Goal: Transaction & Acquisition: Purchase product/service

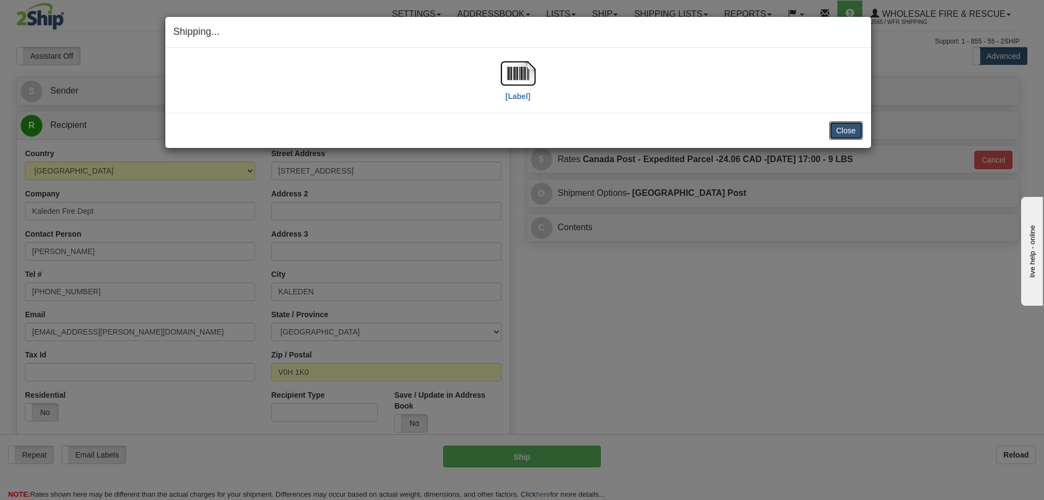
drag, startPoint x: 831, startPoint y: 132, endPoint x: 784, endPoint y: 126, distance: 47.1
click at [831, 132] on button "Close" at bounding box center [846, 130] width 34 height 18
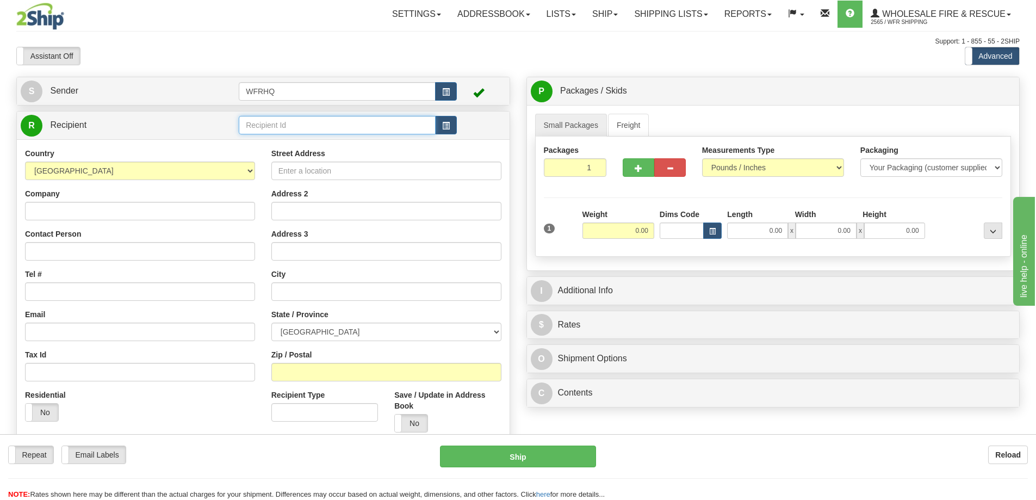
click at [295, 123] on input "text" at bounding box center [337, 125] width 197 height 18
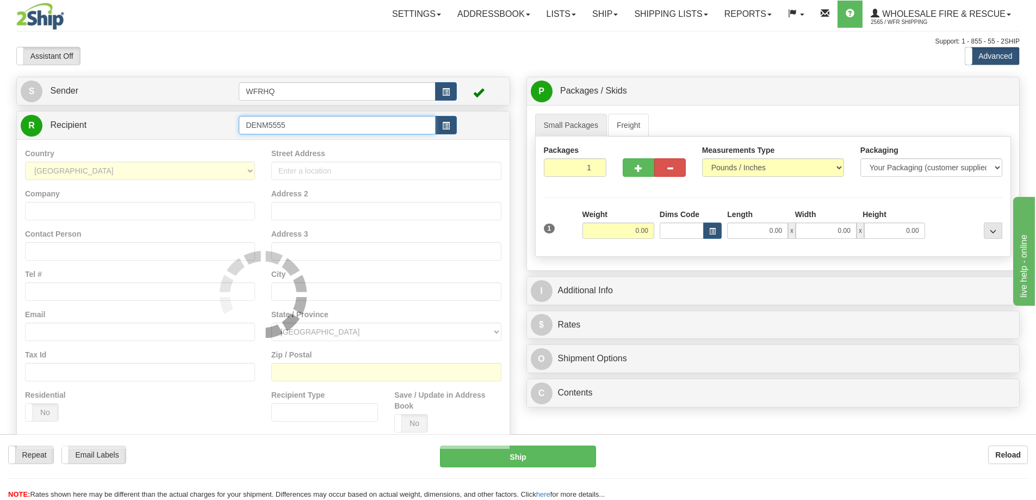
type input "DENM5555"
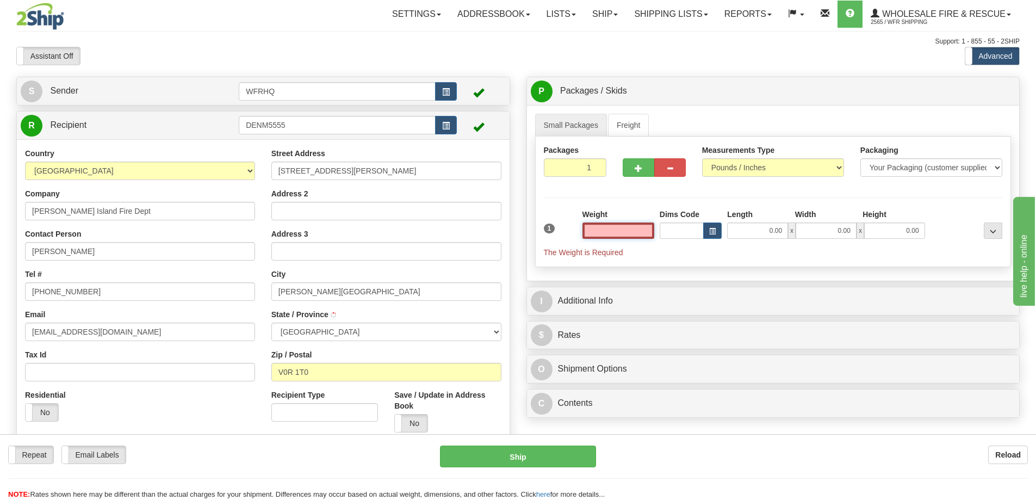
type input "DENMAN ISLAND"
click at [636, 228] on input "text" at bounding box center [618, 230] width 72 height 16
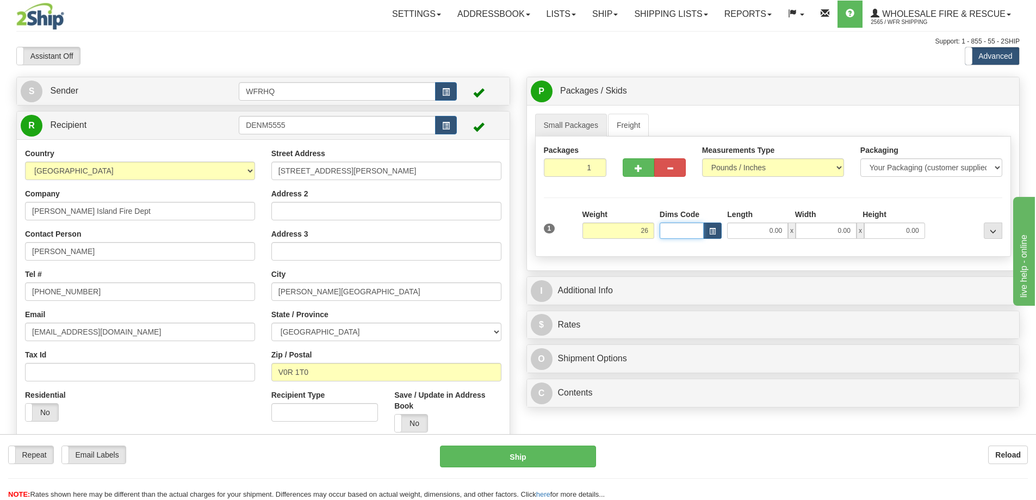
type input "26.00"
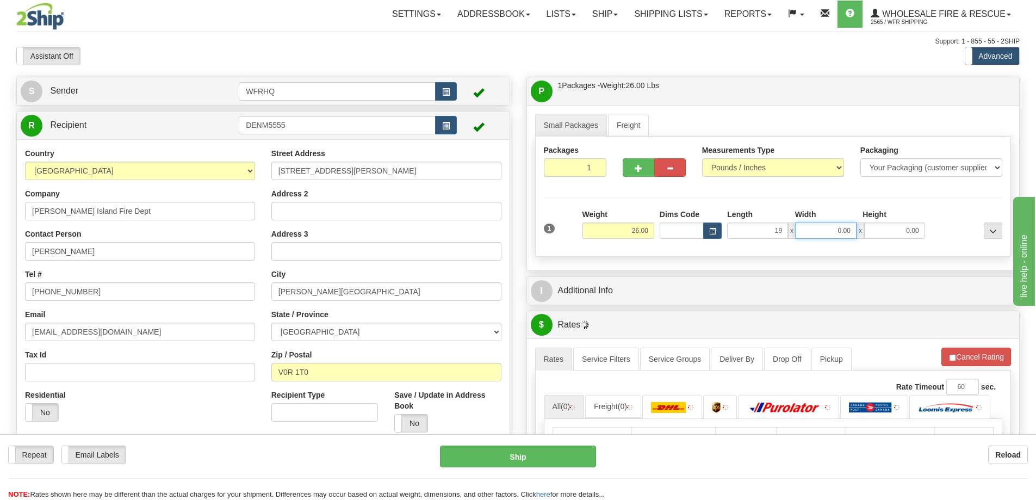
type input "19.00"
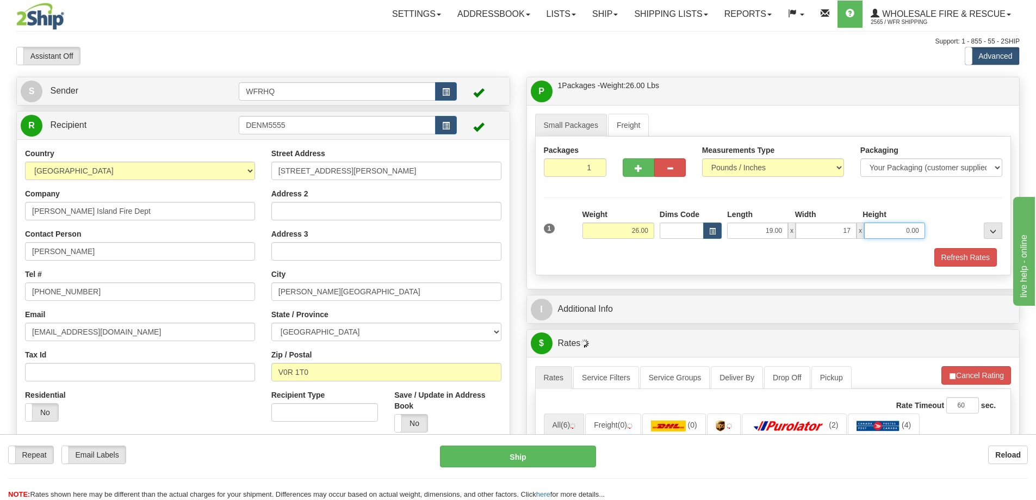
type input "17.00"
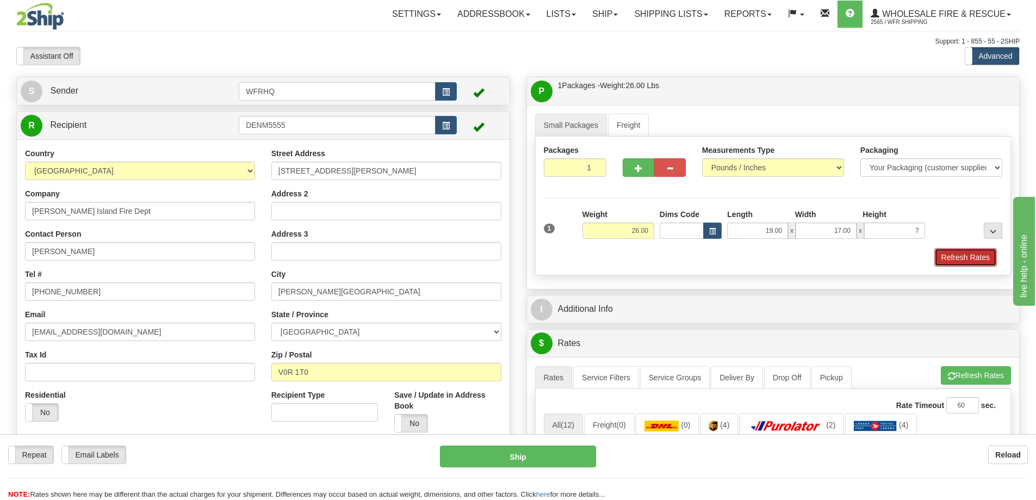
type input "7.00"
click at [969, 264] on button "Refresh Rates" at bounding box center [965, 257] width 63 height 18
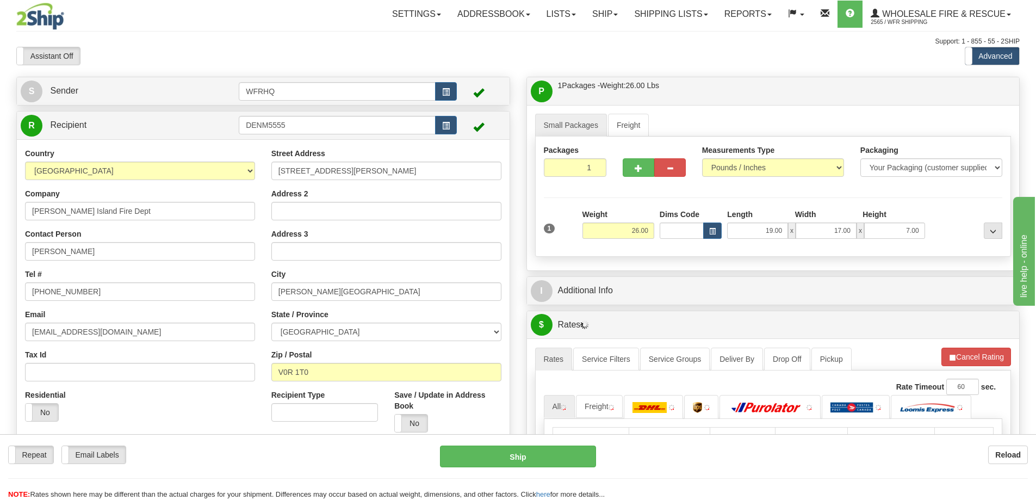
click at [701, 274] on div "P Packages / Skids 1 Packages - Weight: 26.00 Lbs 1 Skids - Weight: NaN Lbs Shi…" at bounding box center [773, 348] width 510 height 543
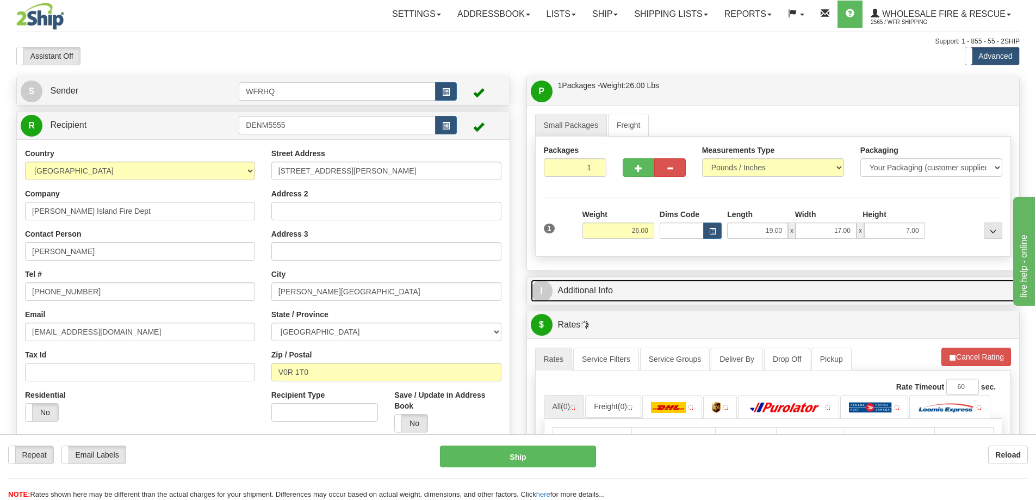
click at [707, 295] on link "I Additional Info" at bounding box center [773, 291] width 485 height 22
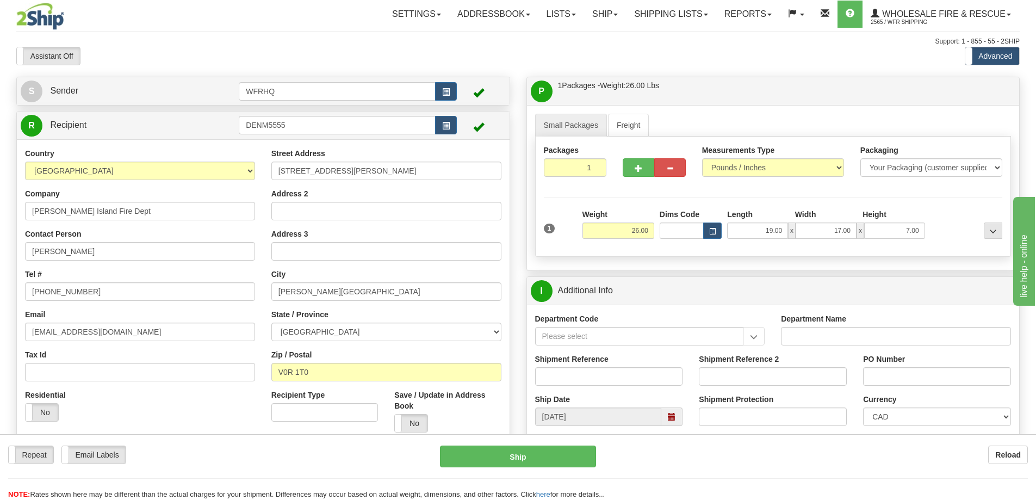
click at [589, 388] on div "Shipment Reference" at bounding box center [609, 373] width 164 height 40
click at [590, 386] on div "Shipment Reference" at bounding box center [609, 373] width 164 height 40
click at [592, 382] on input "Shipment Reference" at bounding box center [609, 376] width 148 height 18
type input "S44972-29669"
type input "Rob Manering"
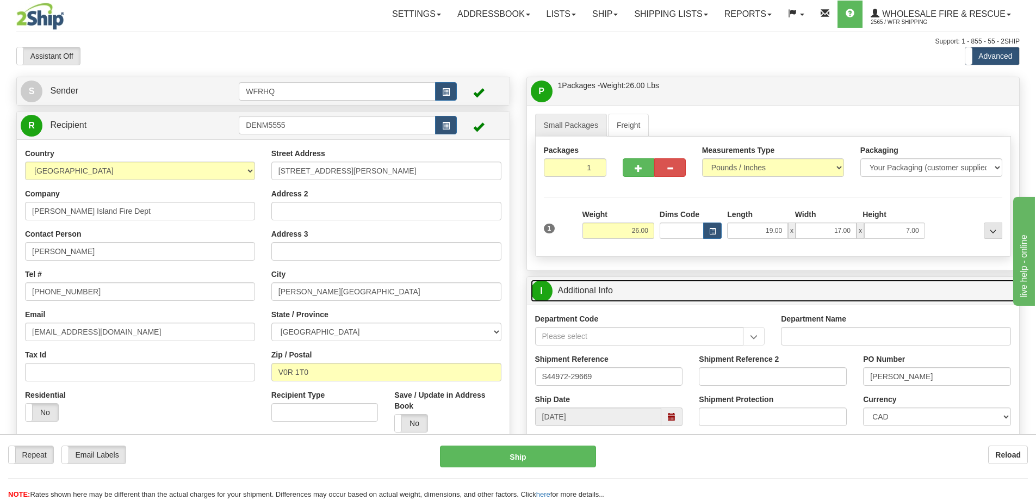
click at [694, 293] on link "I Additional Info" at bounding box center [773, 291] width 485 height 22
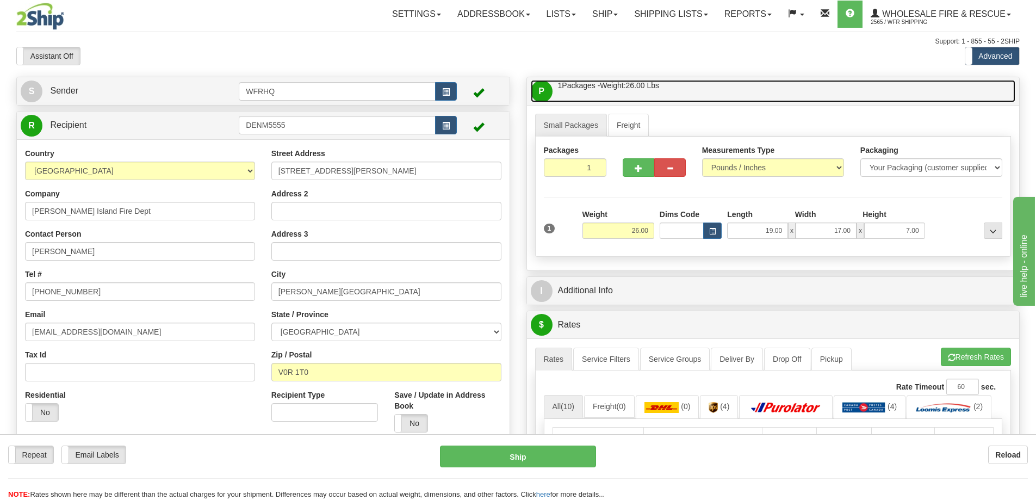
click at [710, 86] on link "P Packages / Skids 1 Packages - Weight: 26.00 Lbs 1 Skids - Weight: NaN Lbs" at bounding box center [773, 91] width 485 height 22
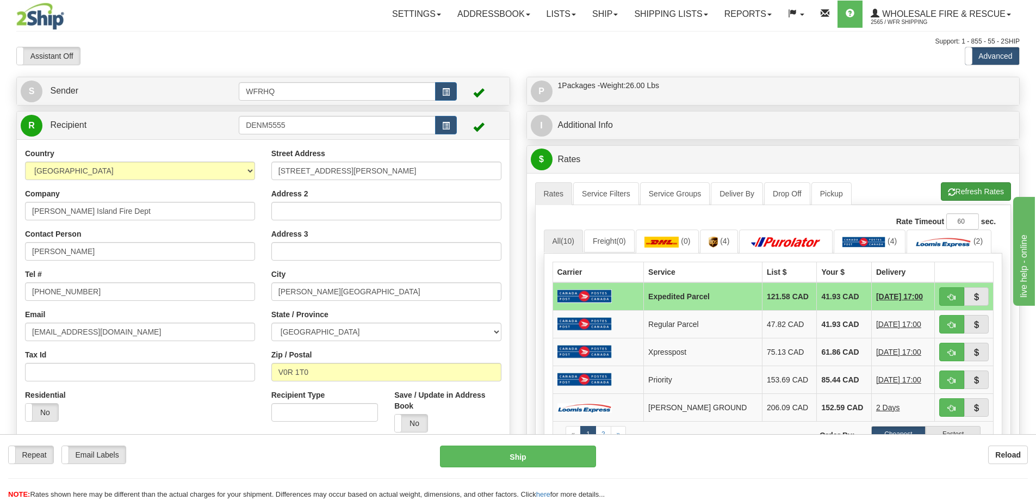
click at [967, 201] on ul "Rates Service Filters Service Groups Deliver By Drop Off Pickup Refresh Rates C…" at bounding box center [773, 193] width 476 height 23
click at [969, 191] on button "Refresh Rates" at bounding box center [976, 191] width 70 height 18
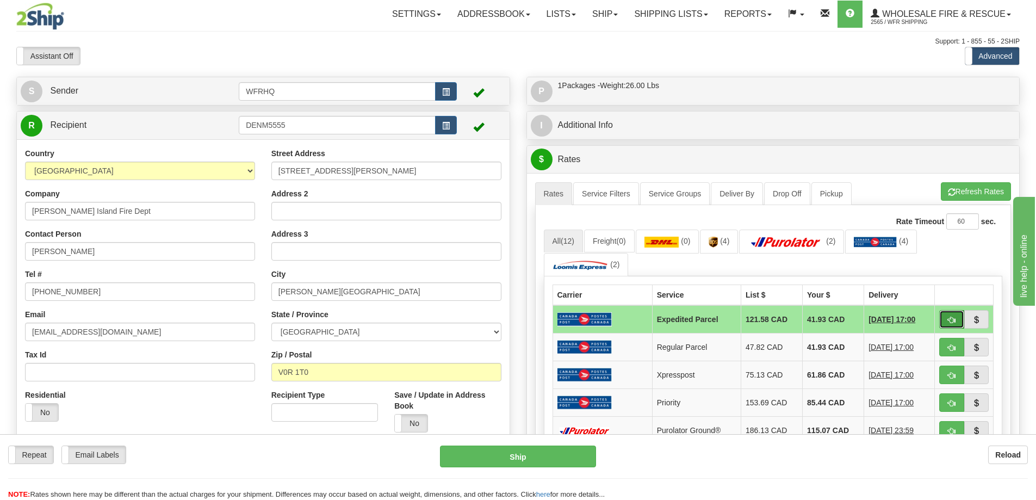
click at [956, 319] on button "button" at bounding box center [951, 319] width 25 height 18
type input "DOM.EP"
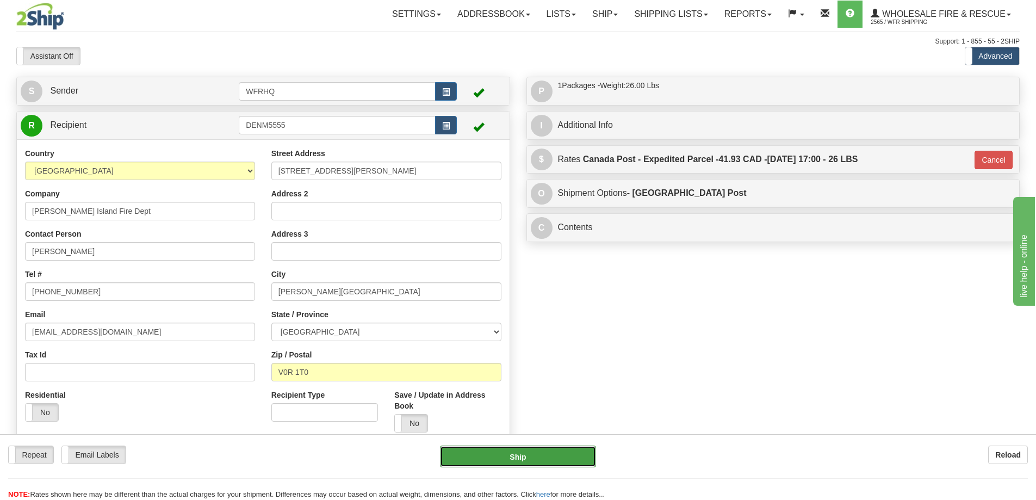
click at [514, 461] on button "Ship" at bounding box center [518, 456] width 156 height 22
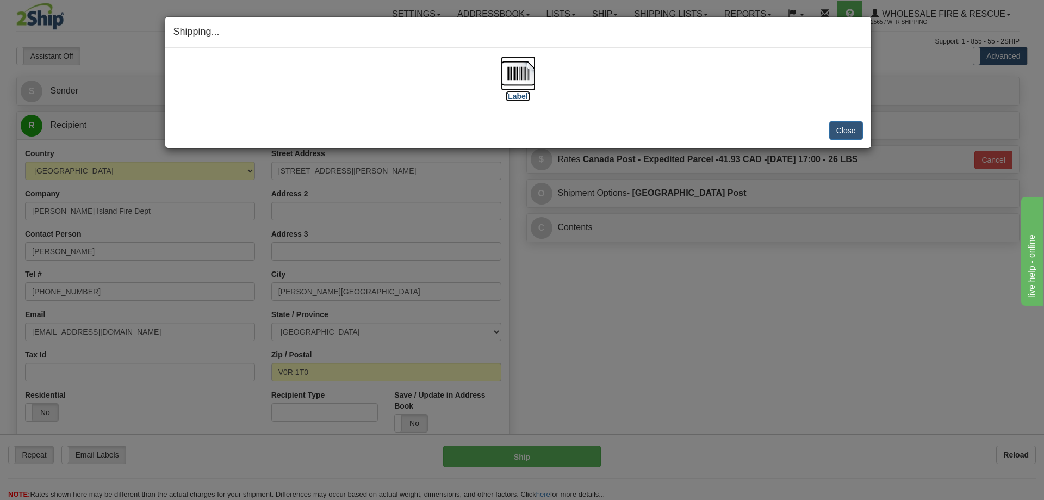
click at [511, 63] on img at bounding box center [518, 73] width 35 height 35
click at [633, 99] on div "[Label]" at bounding box center [518, 80] width 690 height 48
click at [852, 130] on button "Close" at bounding box center [846, 130] width 34 height 18
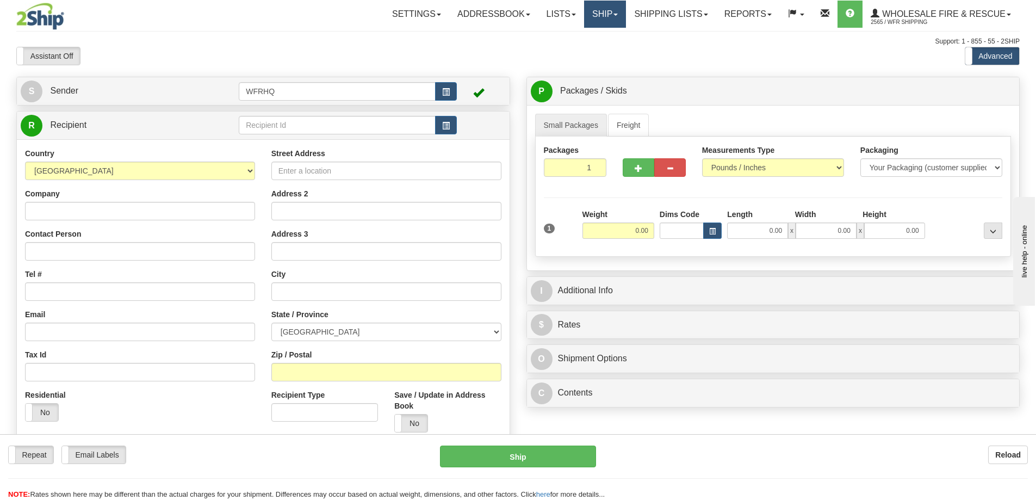
click at [613, 14] on span at bounding box center [615, 15] width 4 height 2
click at [722, 60] on div "Assistant On Assistant Off Do a return Do a return Previous Next Standard Advan…" at bounding box center [518, 56] width 1020 height 18
click at [633, 11] on link "Shipping lists" at bounding box center [671, 14] width 90 height 27
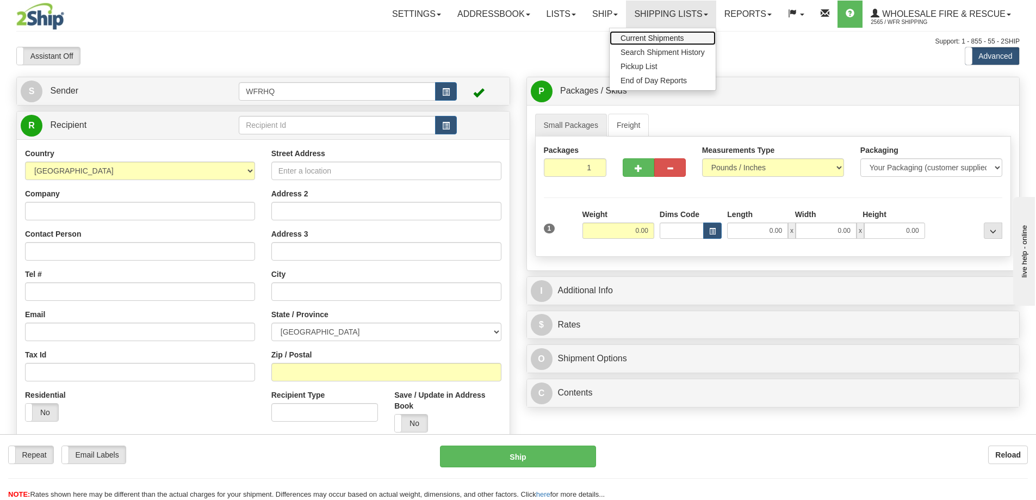
click at [645, 36] on span "Current Shipments" at bounding box center [652, 38] width 64 height 9
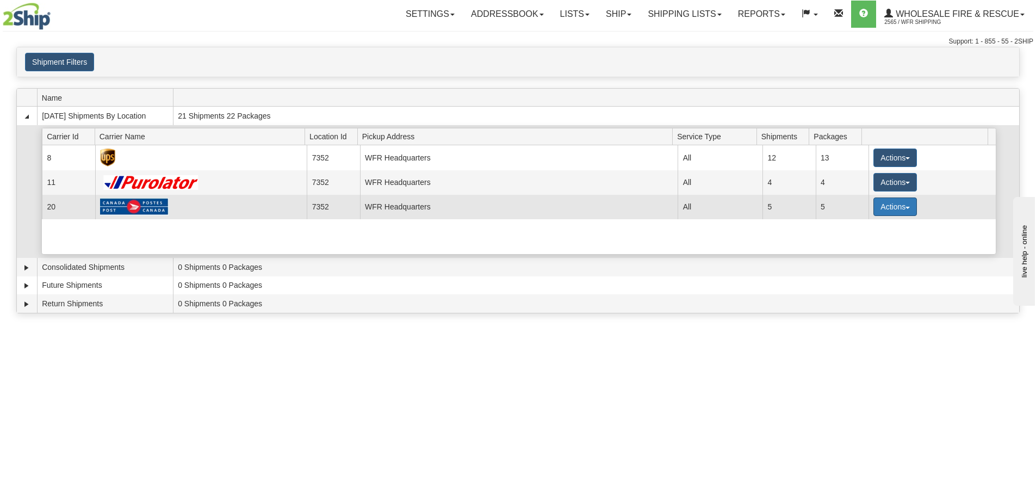
click at [884, 204] on button "Actions" at bounding box center [895, 206] width 44 height 18
click at [867, 225] on span "Details" at bounding box center [854, 227] width 29 height 8
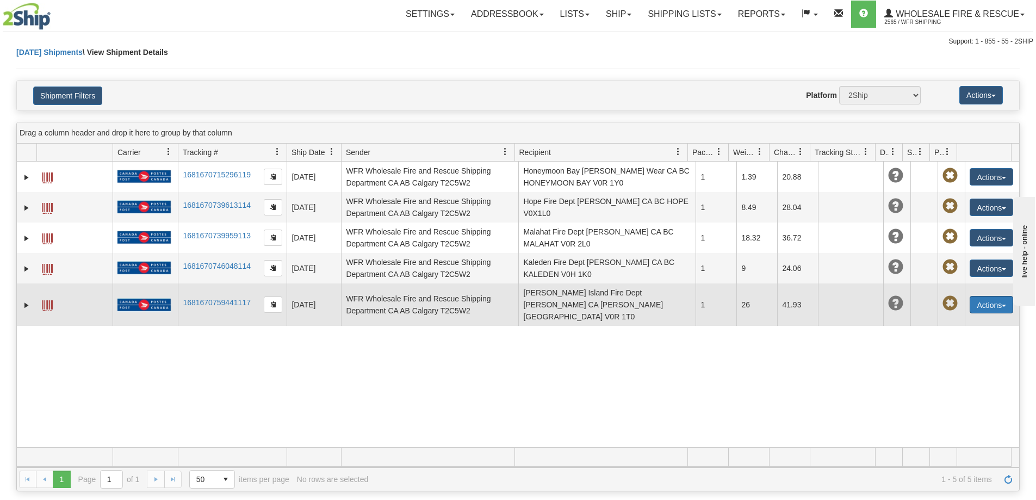
click at [988, 298] on button "Actions" at bounding box center [992, 304] width 44 height 17
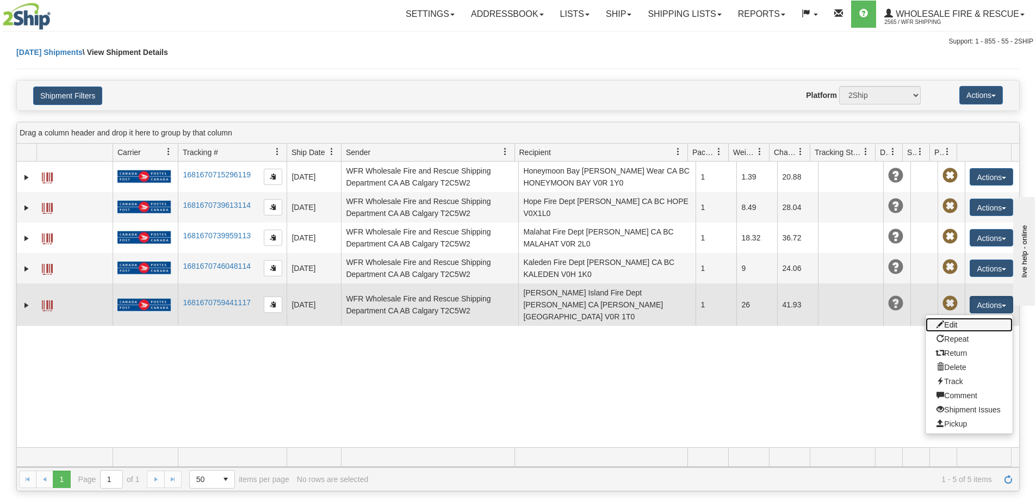
click at [958, 318] on link "Edit" at bounding box center [969, 325] width 87 height 14
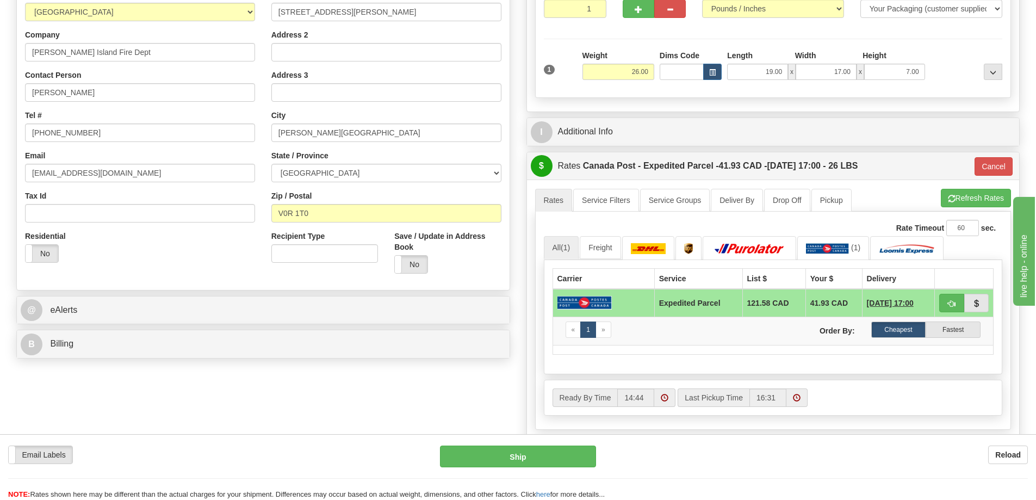
scroll to position [218, 0]
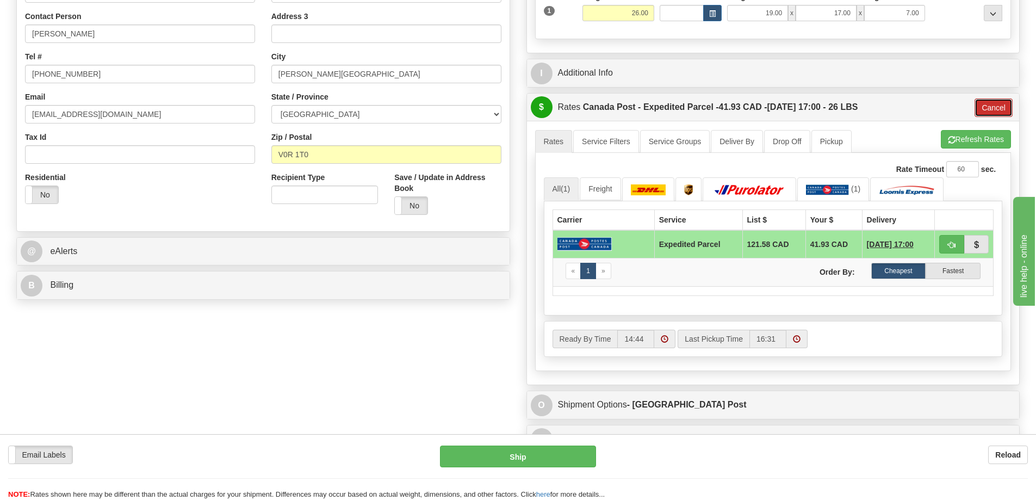
click at [983, 105] on button "Cancel" at bounding box center [993, 107] width 38 height 18
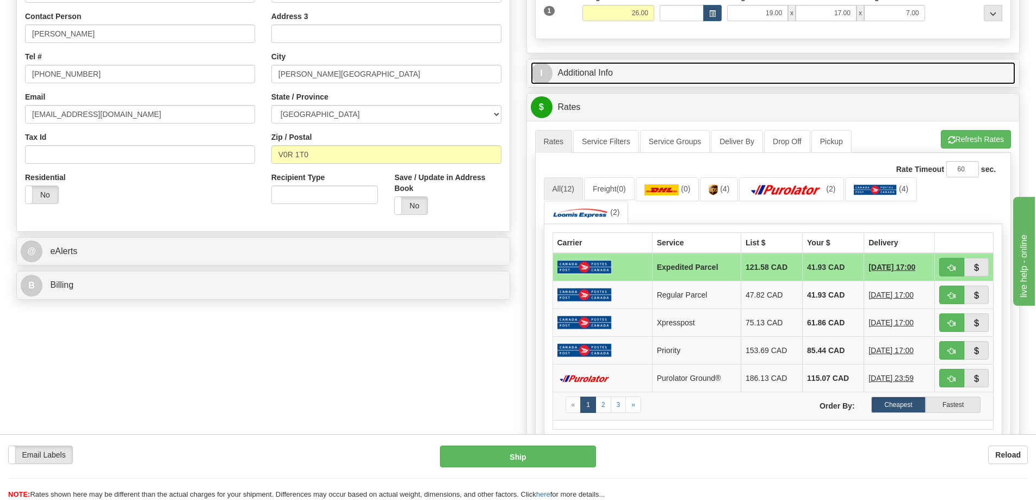
click at [609, 79] on link "I Additional Info" at bounding box center [773, 73] width 485 height 22
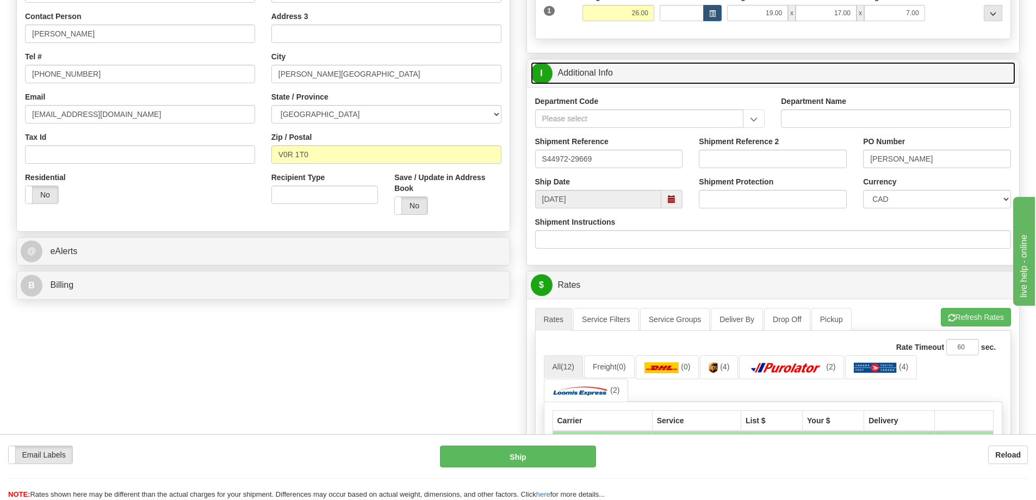
scroll to position [0, 0]
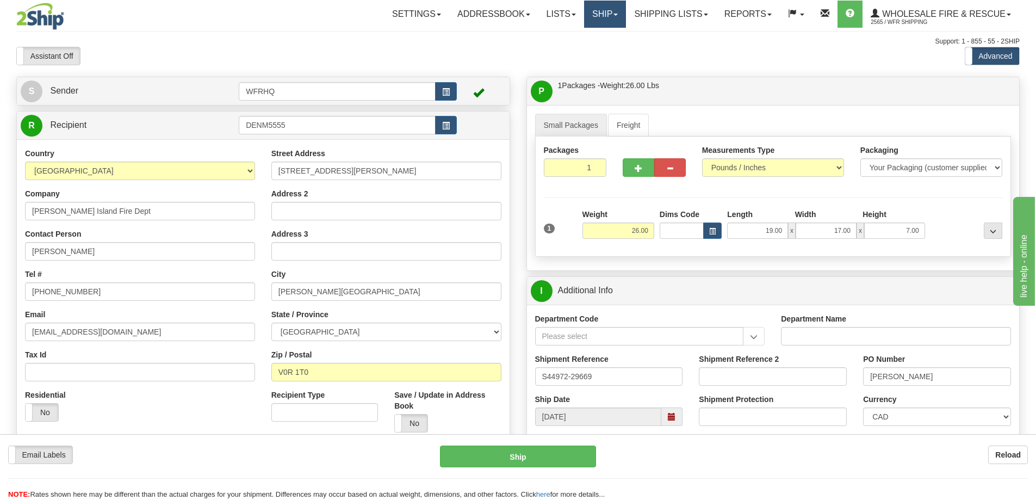
click at [585, 8] on link "Ship" at bounding box center [605, 14] width 42 height 27
click at [585, 34] on span "Ship Screen" at bounding box center [570, 38] width 41 height 9
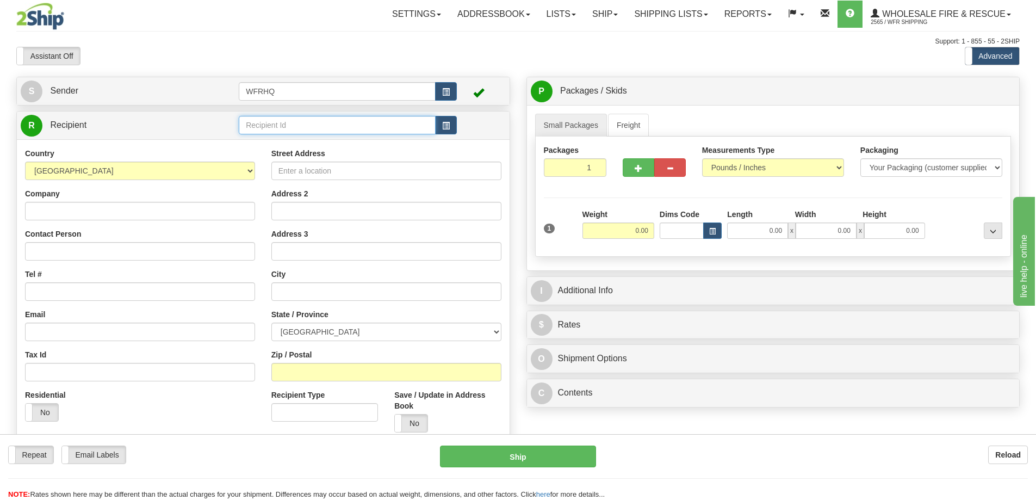
click at [289, 129] on input "text" at bounding box center [337, 125] width 197 height 18
click at [306, 127] on input "text" at bounding box center [337, 125] width 197 height 18
click at [306, 125] on input "text" at bounding box center [337, 125] width 197 height 18
type input "FIRE2572"
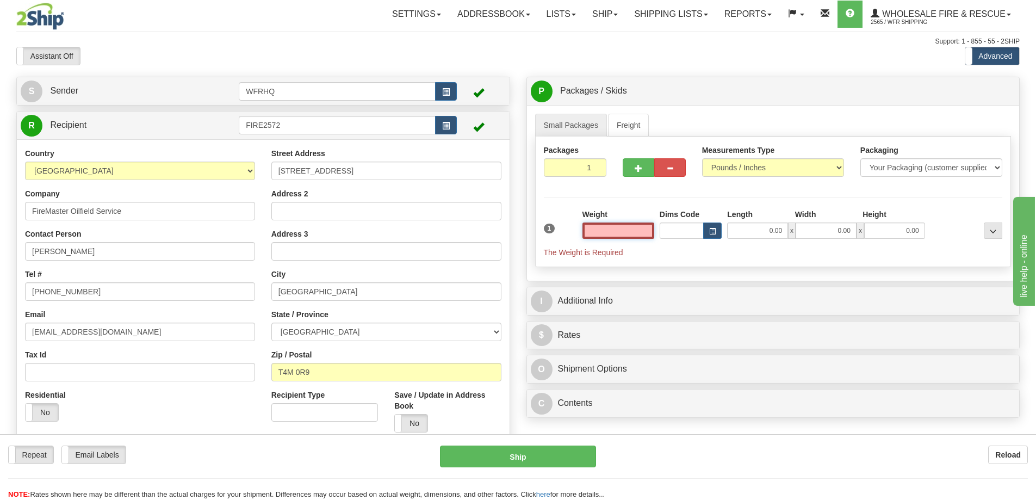
click at [607, 230] on input "text" at bounding box center [618, 230] width 72 height 16
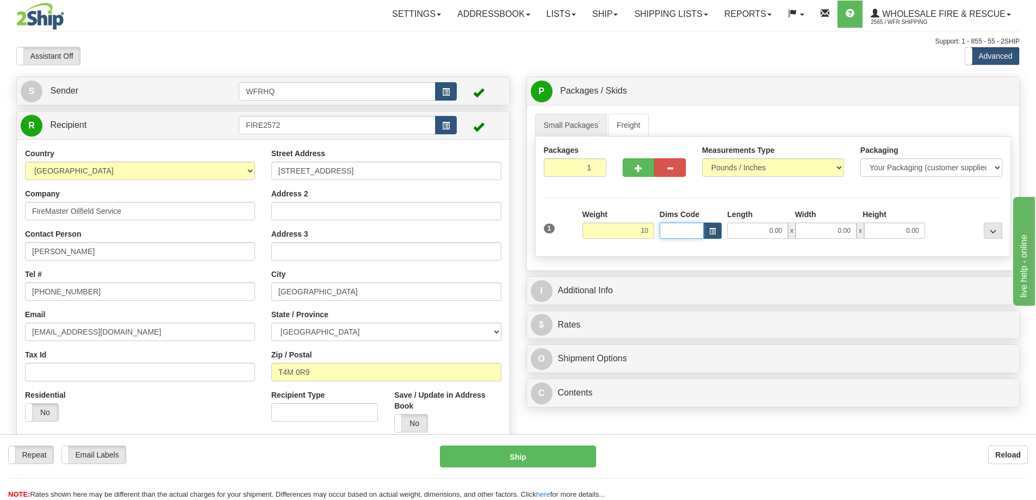
type input "10.00"
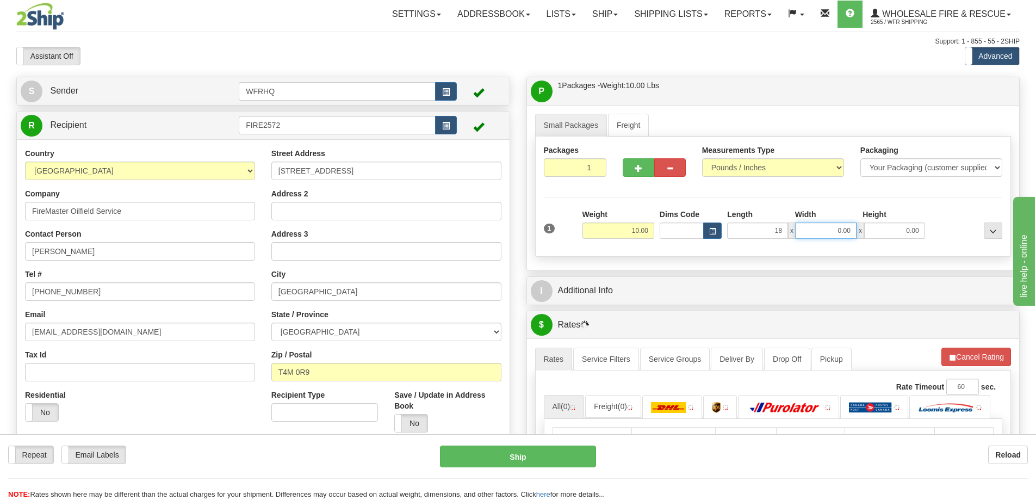
type input "18.00"
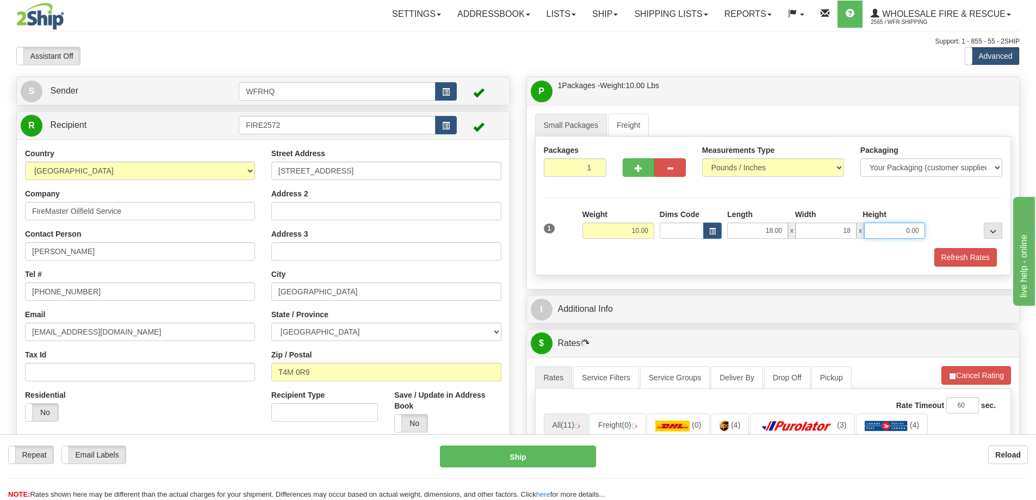
type input "18.00"
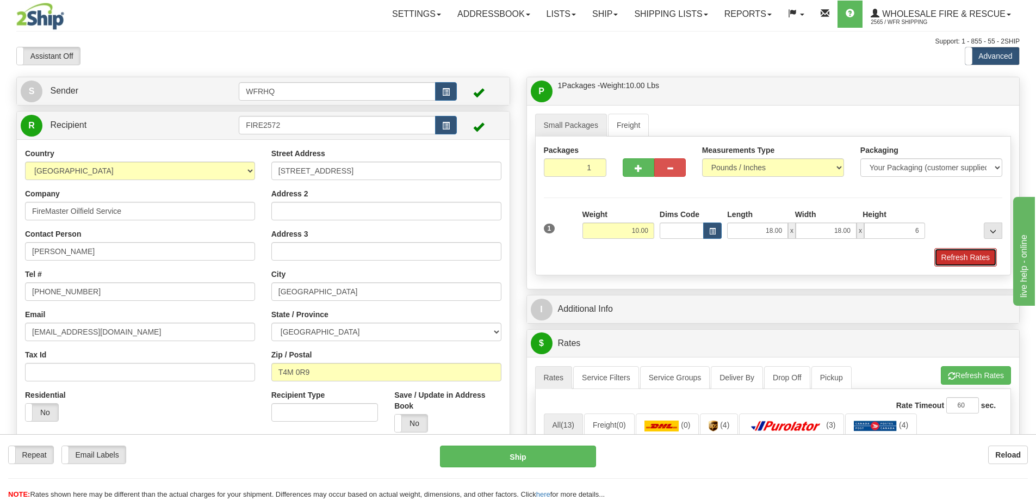
type input "6.00"
drag, startPoint x: 979, startPoint y: 254, endPoint x: 973, endPoint y: 254, distance: 6.5
click at [979, 254] on button "Refresh Rates" at bounding box center [965, 257] width 63 height 18
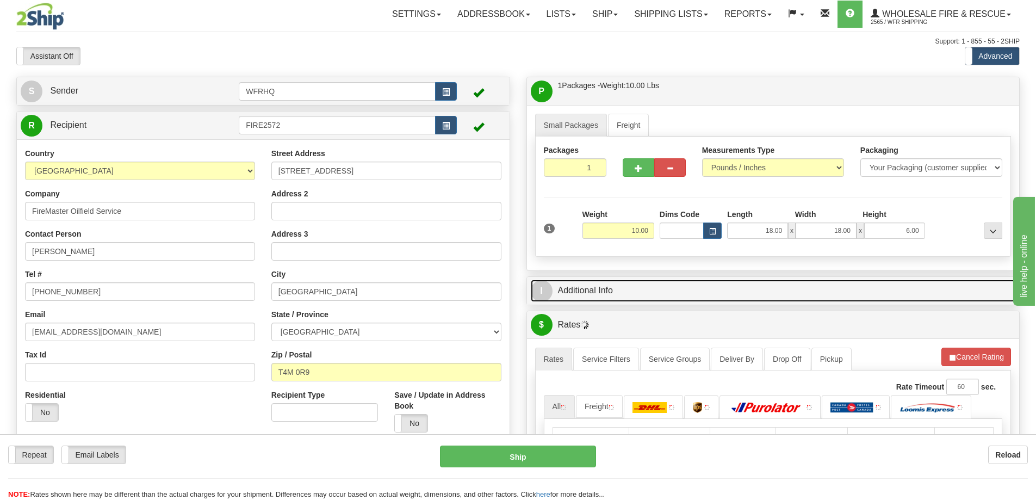
click at [667, 291] on link "I Additional Info" at bounding box center [773, 291] width 485 height 22
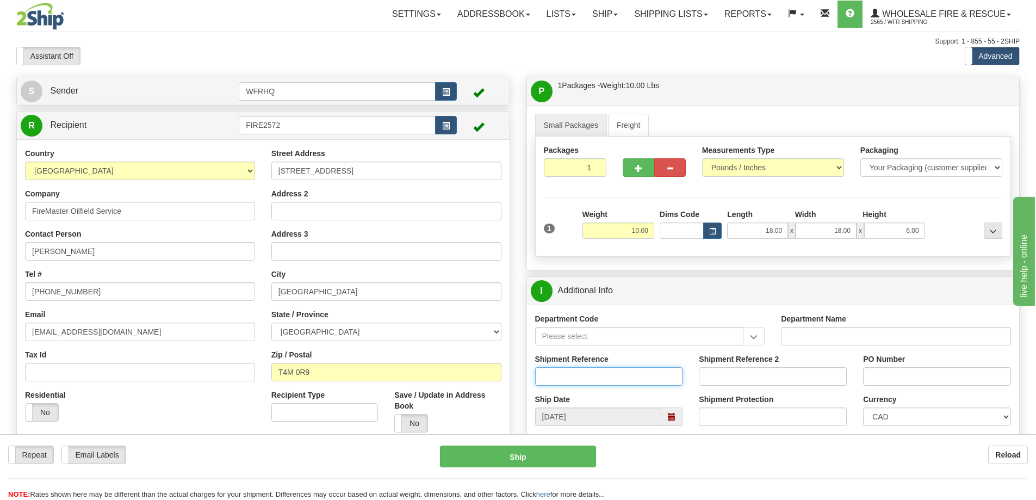
click at [574, 383] on input "Shipment Reference" at bounding box center [609, 376] width 148 height 18
type input "S46898-31013"
type input "REF#1657"
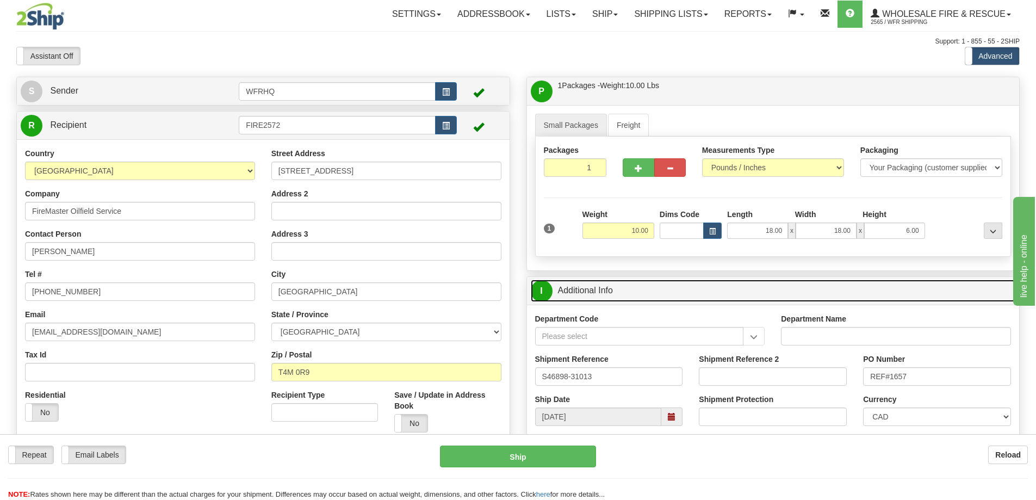
click at [761, 280] on link "I Additional Info" at bounding box center [773, 291] width 485 height 22
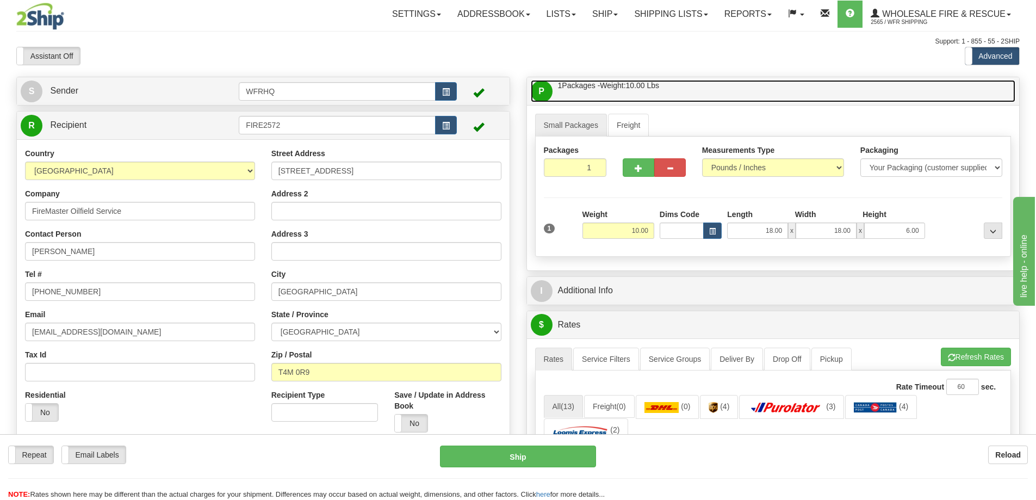
click at [725, 93] on link "P Packages / Skids 1 Packages - Weight: 10.00 Lbs 1 Skids - Weight: NaN Lbs" at bounding box center [773, 91] width 485 height 22
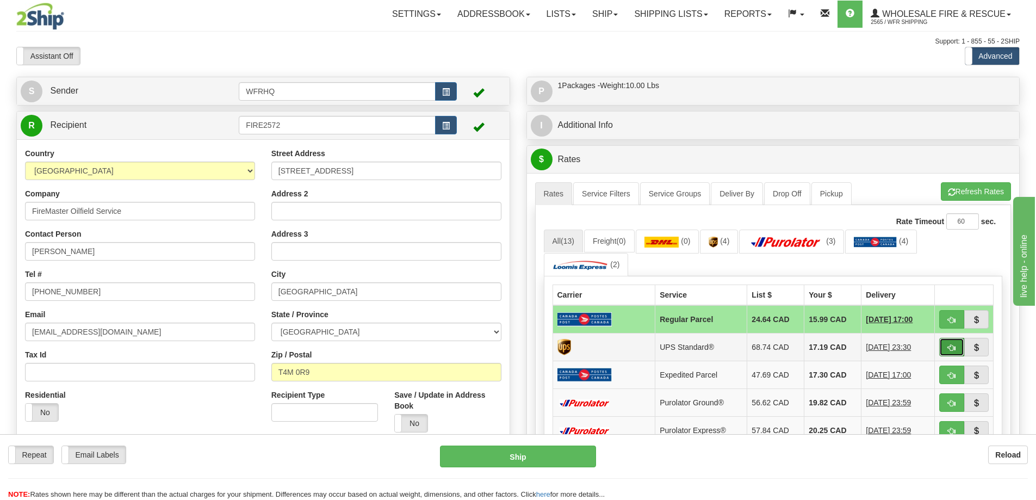
click at [953, 351] on span "button" at bounding box center [952, 347] width 8 height 7
type input "11"
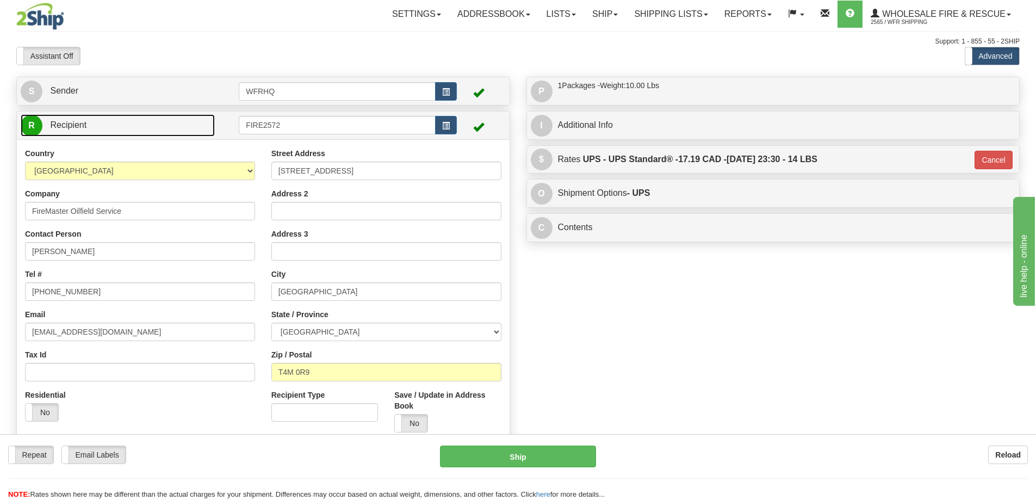
click at [158, 129] on link "R Recipient" at bounding box center [118, 125] width 194 height 22
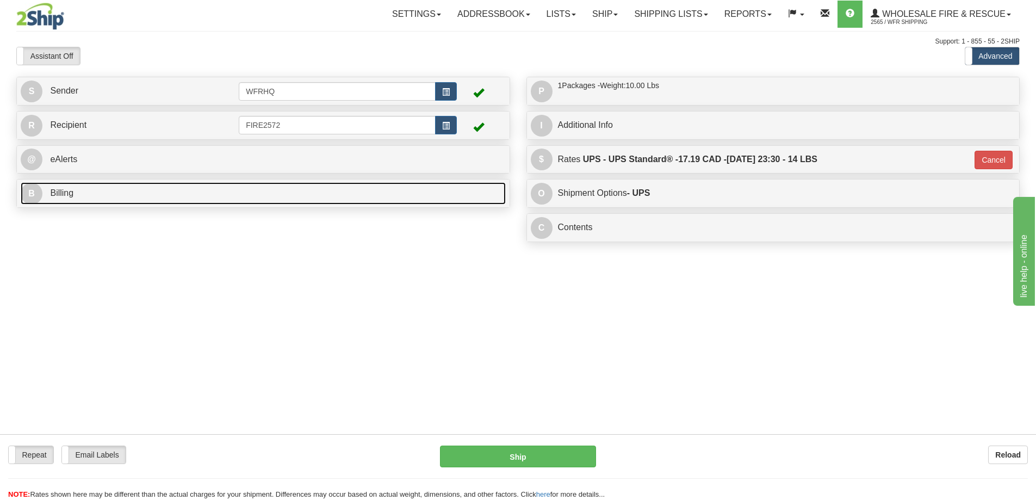
click at [135, 194] on link "B Billing" at bounding box center [263, 193] width 485 height 22
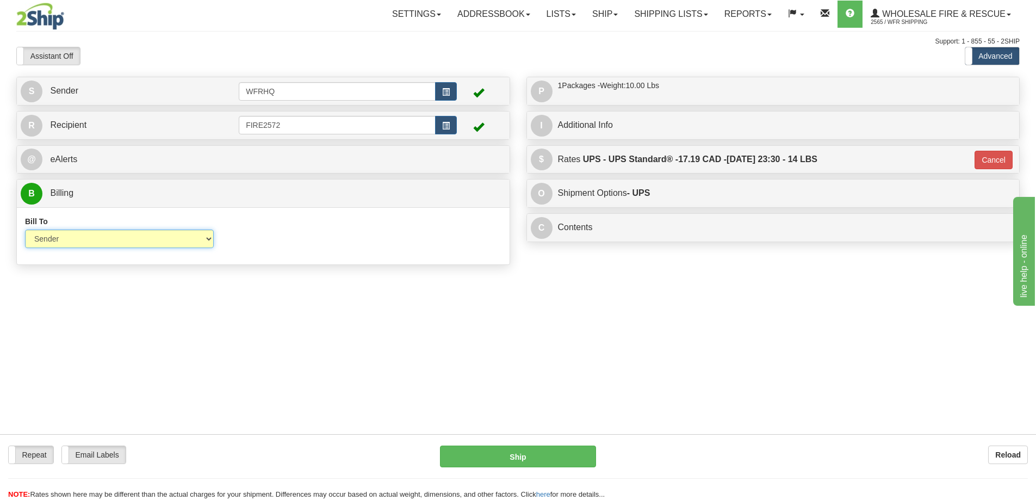
drag, startPoint x: 182, startPoint y: 233, endPoint x: 174, endPoint y: 242, distance: 12.0
click at [181, 233] on select "Sender Recipient Third Party Collect" at bounding box center [119, 238] width 189 height 18
select select "3"
click at [25, 229] on select "Sender Recipient Third Party Collect" at bounding box center [119, 238] width 189 height 18
type input "11"
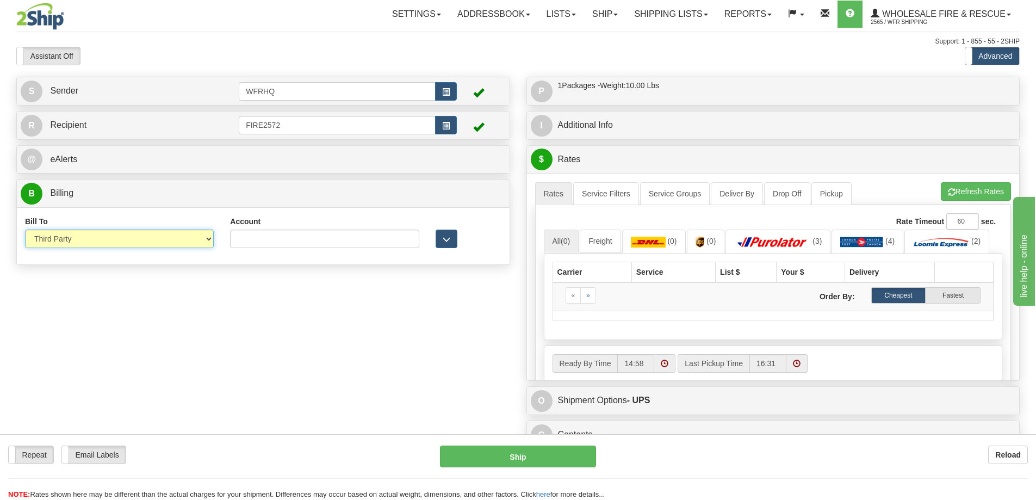
click at [112, 237] on select "Sender Recipient Third Party Collect" at bounding box center [119, 238] width 189 height 18
select select "2"
click at [25, 229] on select "Sender Recipient Third Party Collect" at bounding box center [119, 238] width 189 height 18
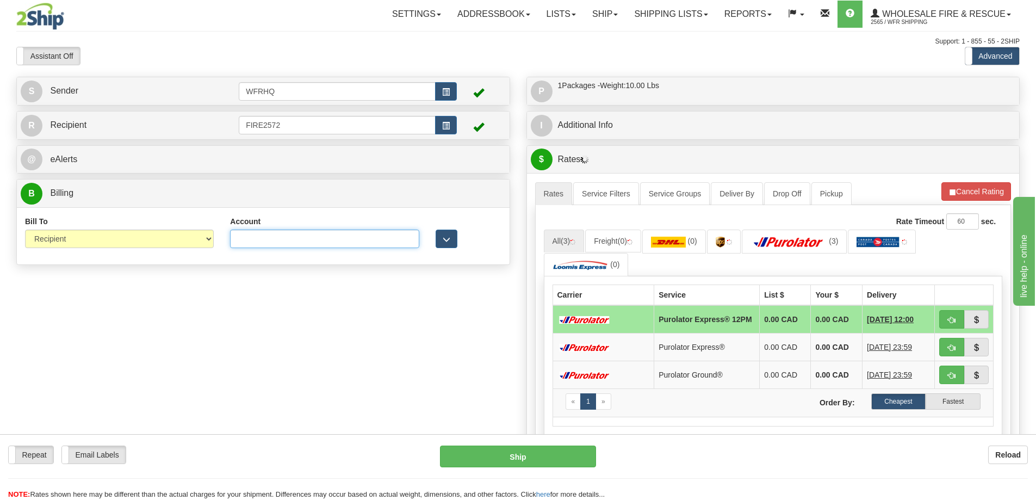
click at [287, 241] on input "Account" at bounding box center [324, 238] width 189 height 18
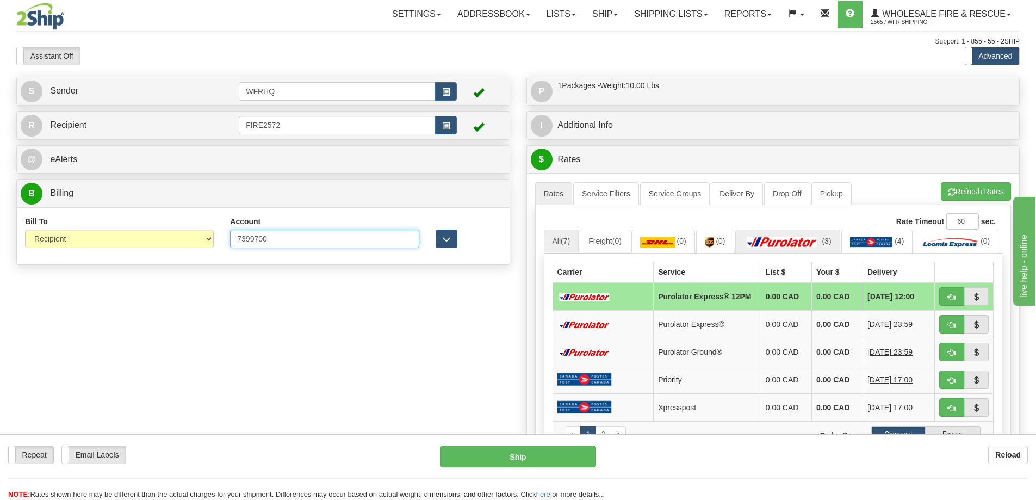
type input "7399700"
click at [805, 251] on link "(3)" at bounding box center [787, 240] width 105 height 23
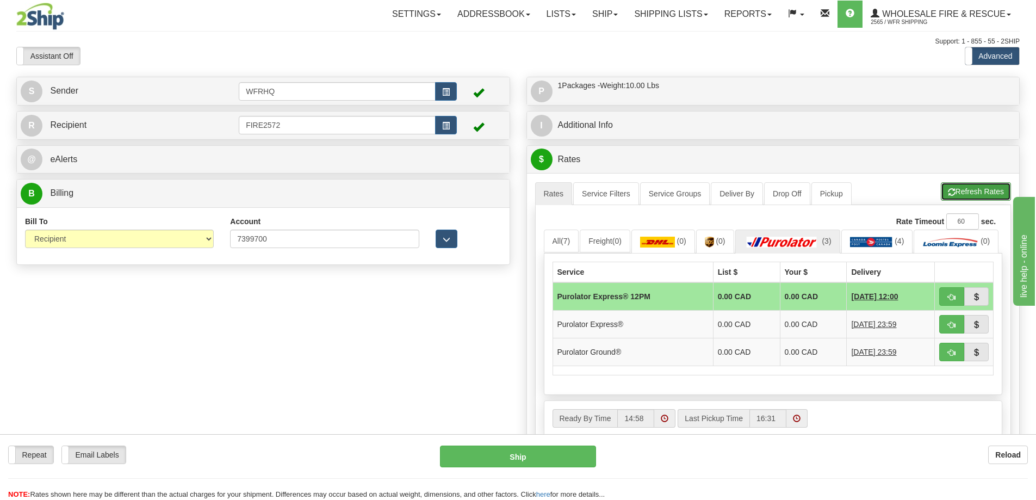
click at [979, 194] on button "Refresh Rates" at bounding box center [976, 191] width 70 height 18
click at [948, 356] on span "button" at bounding box center [952, 352] width 8 height 7
type input "260"
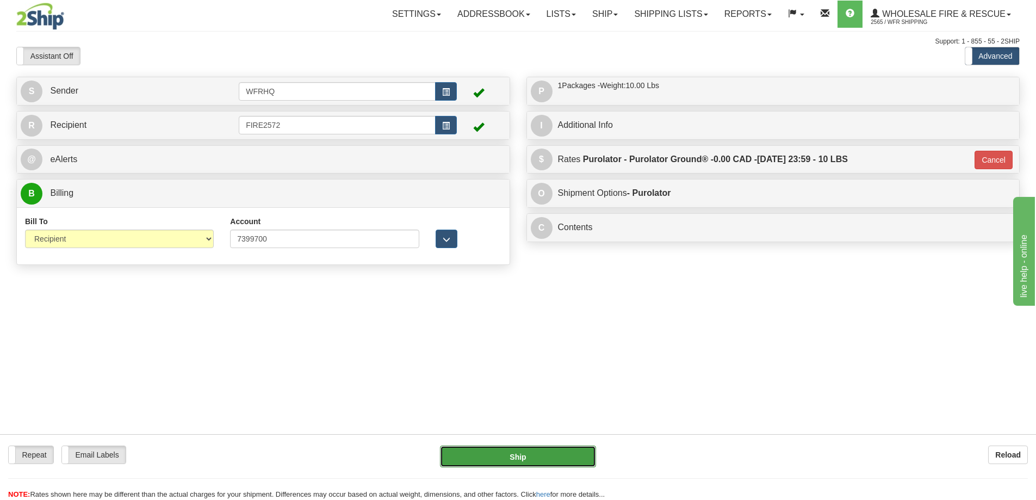
click at [486, 458] on button "Ship" at bounding box center [518, 456] width 156 height 22
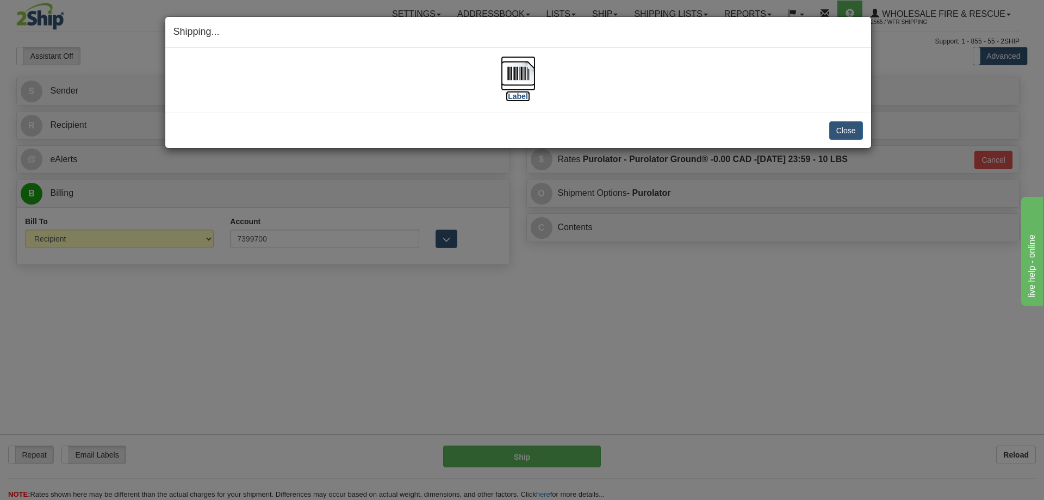
click at [508, 61] on img at bounding box center [518, 73] width 35 height 35
click at [860, 135] on button "Close" at bounding box center [846, 130] width 34 height 18
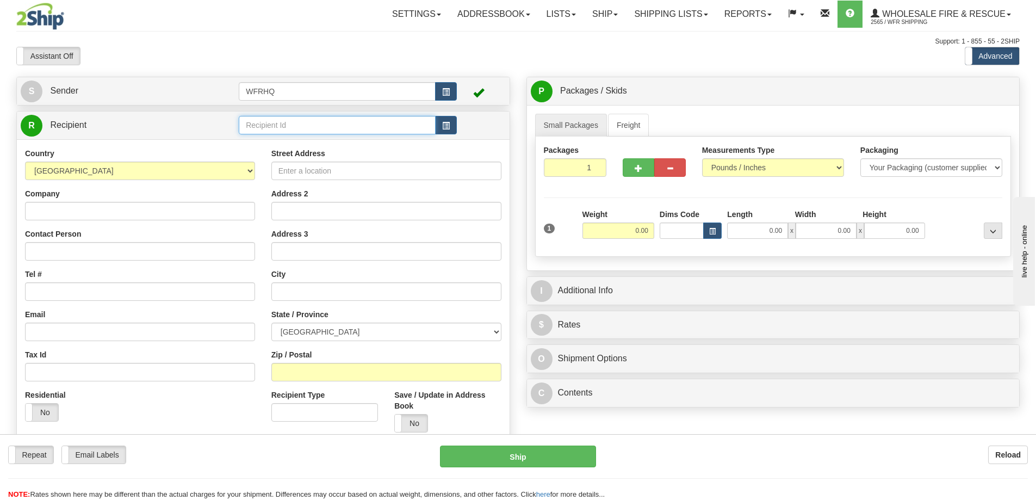
click at [259, 133] on input "text" at bounding box center [337, 125] width 197 height 18
type input "SADD7275"
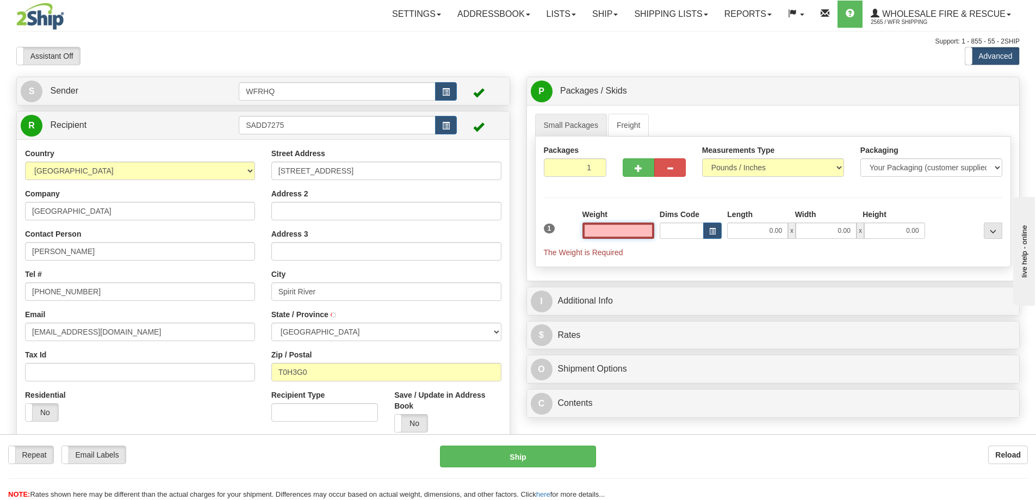
type input "SPIRIT RIVER"
click at [625, 228] on input "text" at bounding box center [618, 230] width 72 height 16
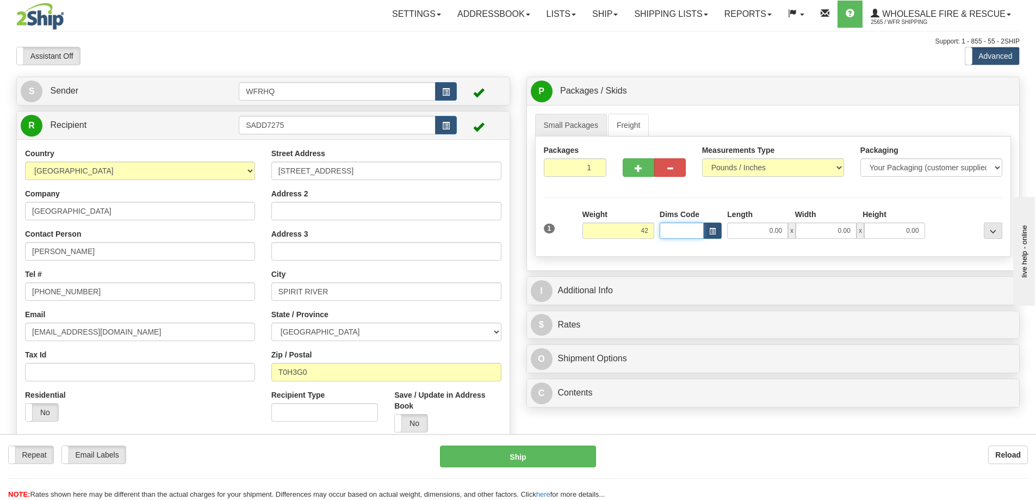
type input "42.00"
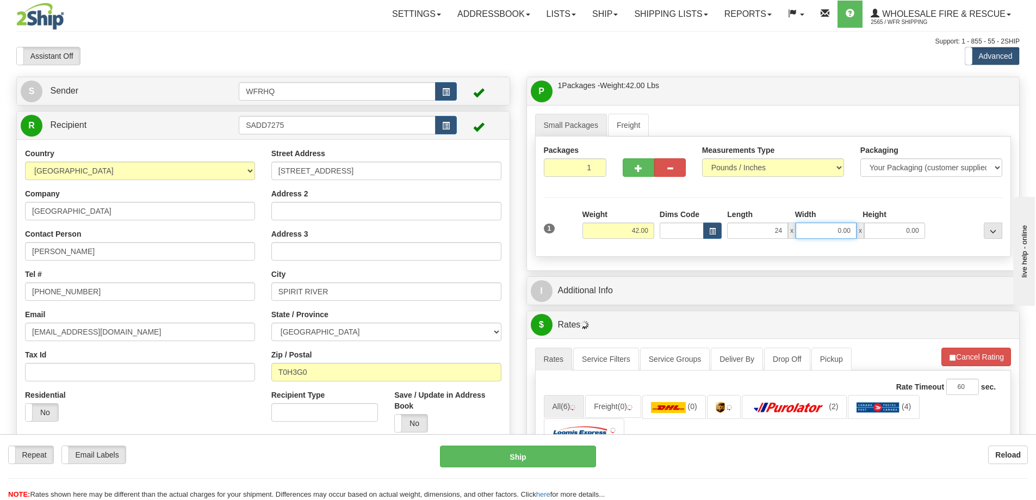
type input "24.00"
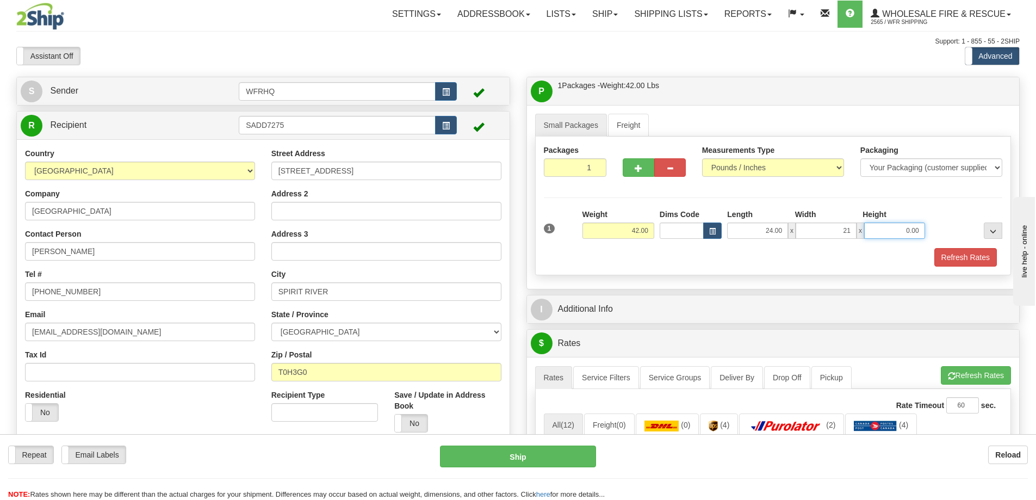
type input "21.00"
type input "18.00"
click at [961, 258] on button "Refresh Rates" at bounding box center [965, 257] width 63 height 18
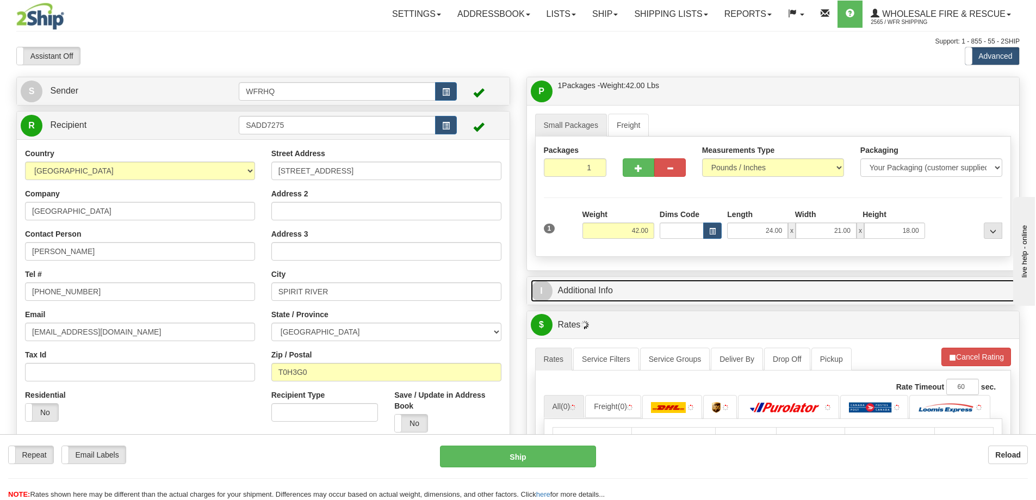
click at [784, 289] on link "I Additional Info" at bounding box center [773, 291] width 485 height 22
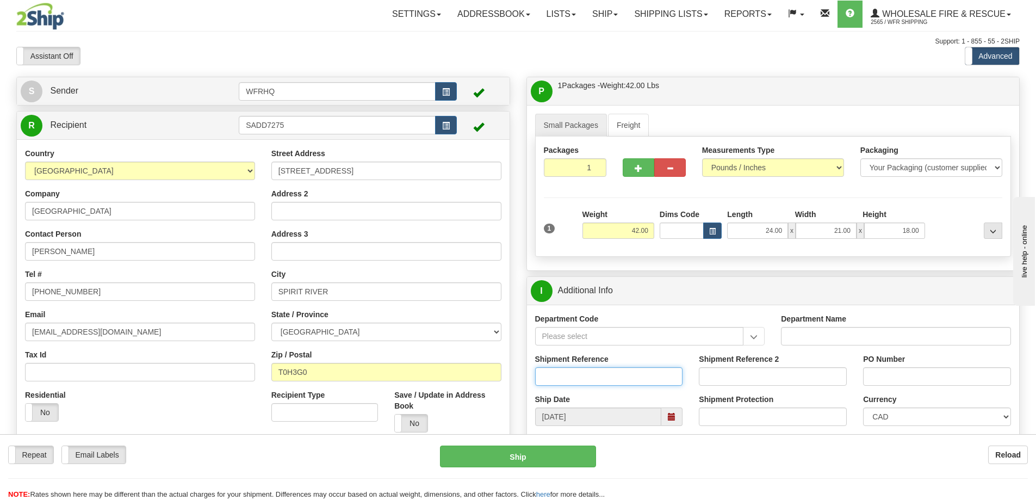
click at [560, 381] on input "Shipment Reference" at bounding box center [609, 376] width 148 height 18
type input "S44547-30198"
type input "P.O. #2025-23"
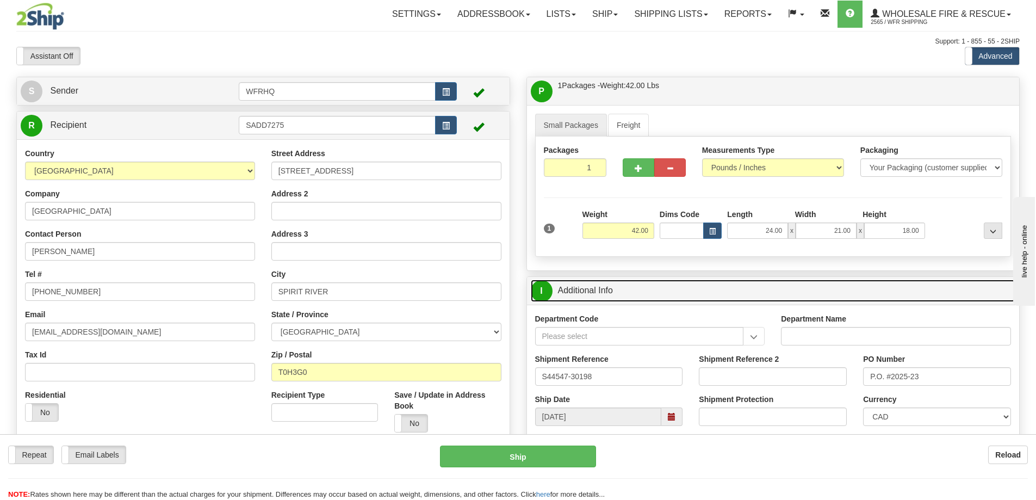
click at [687, 294] on link "I Additional Info" at bounding box center [773, 291] width 485 height 22
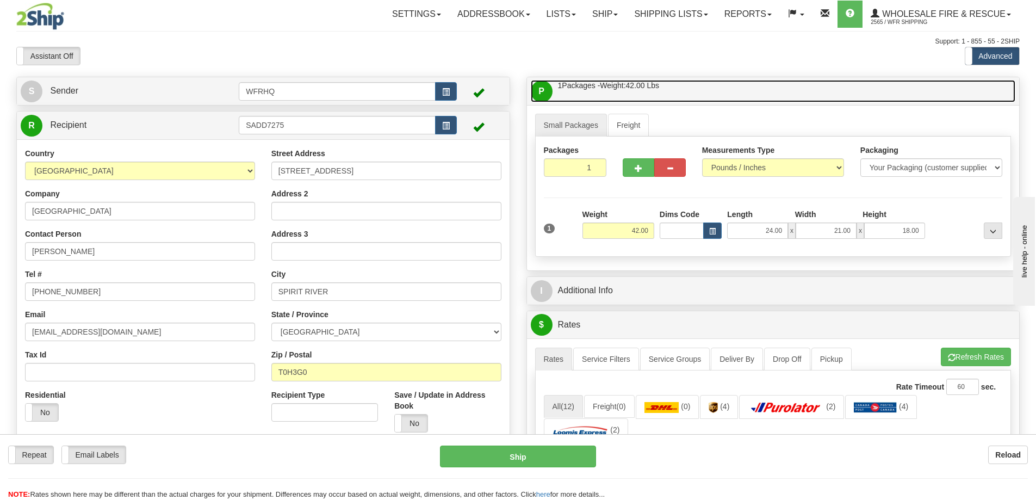
click at [727, 91] on link "P Packages / Skids 1 Packages - Weight: 42.00 Lbs 1 Skids - Weight: NaN Lbs" at bounding box center [773, 91] width 485 height 22
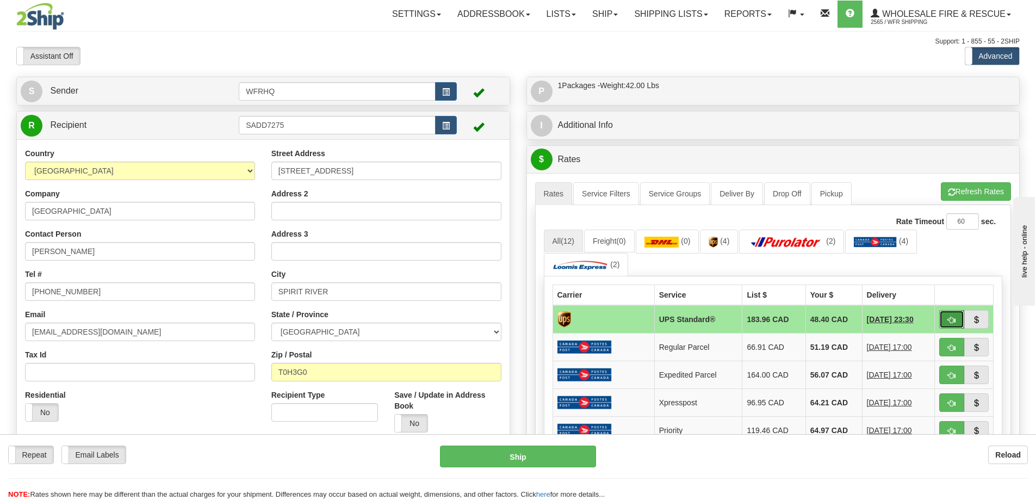
click at [951, 316] on span "button" at bounding box center [952, 319] width 8 height 7
type input "11"
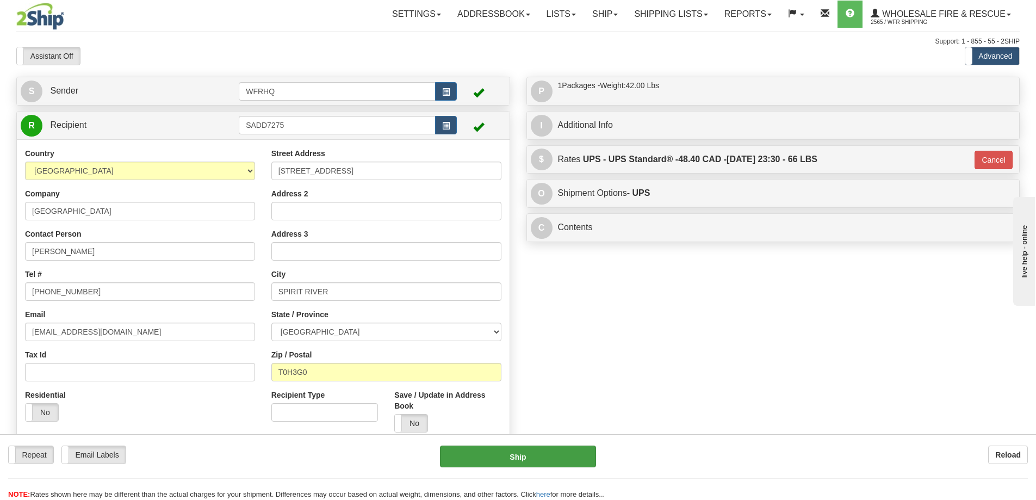
drag, startPoint x: 545, startPoint y: 470, endPoint x: 547, endPoint y: 458, distance: 12.1
click at [545, 470] on div "Repeat Repeat Email Labels Email Labels Edit Reload Ship here" at bounding box center [518, 472] width 1036 height 54
click at [547, 457] on button "Ship" at bounding box center [518, 456] width 156 height 22
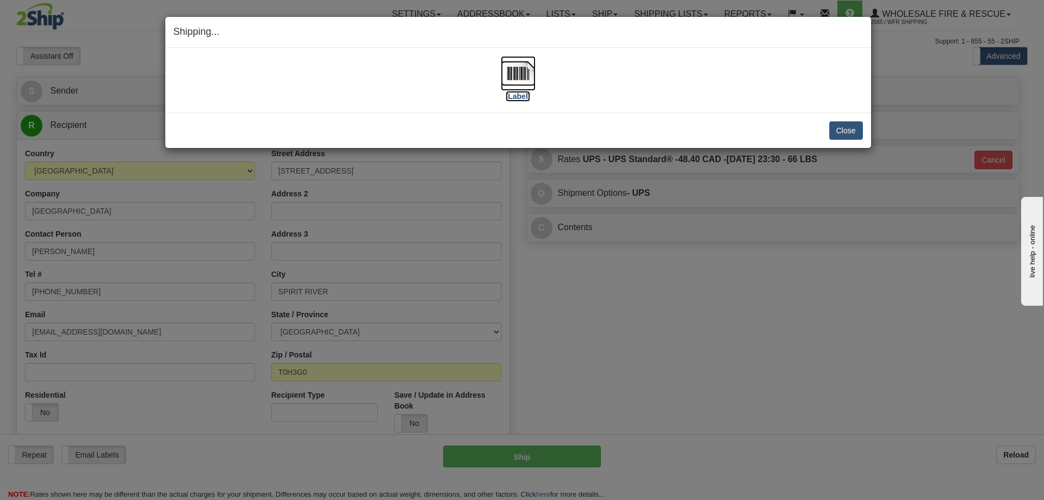
click at [522, 78] on img at bounding box center [518, 73] width 35 height 35
click at [833, 123] on button "Close" at bounding box center [846, 130] width 34 height 18
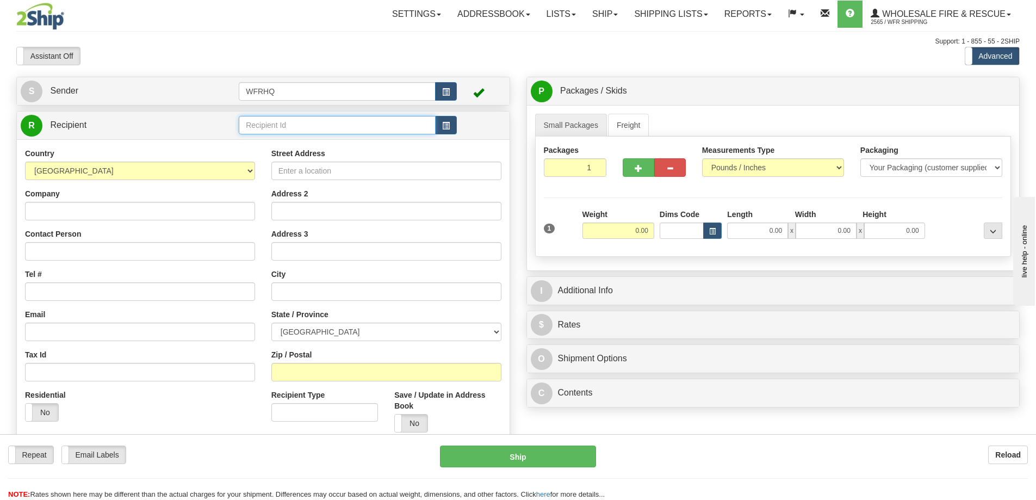
click at [319, 125] on input "text" at bounding box center [337, 125] width 197 height 18
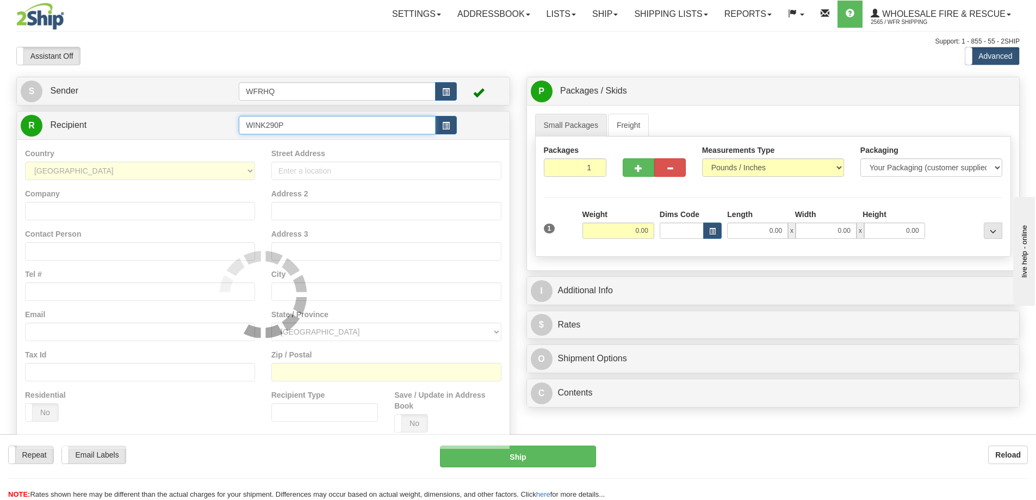
type input "WINK290P"
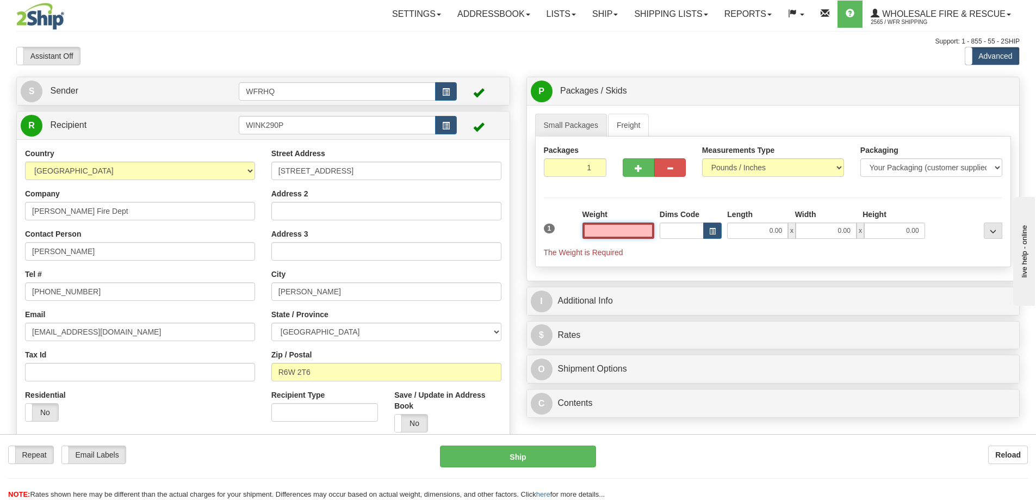
click at [623, 229] on input "text" at bounding box center [618, 230] width 72 height 16
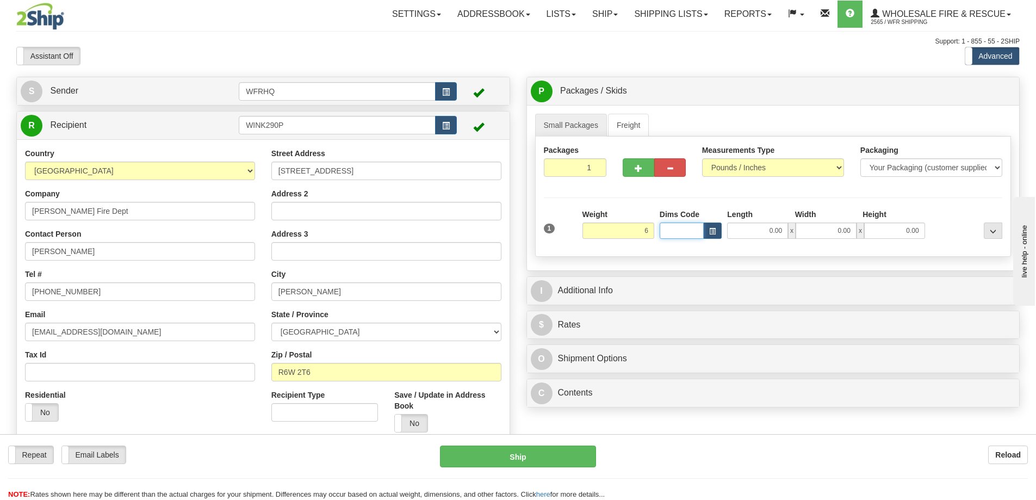
type input "6.00"
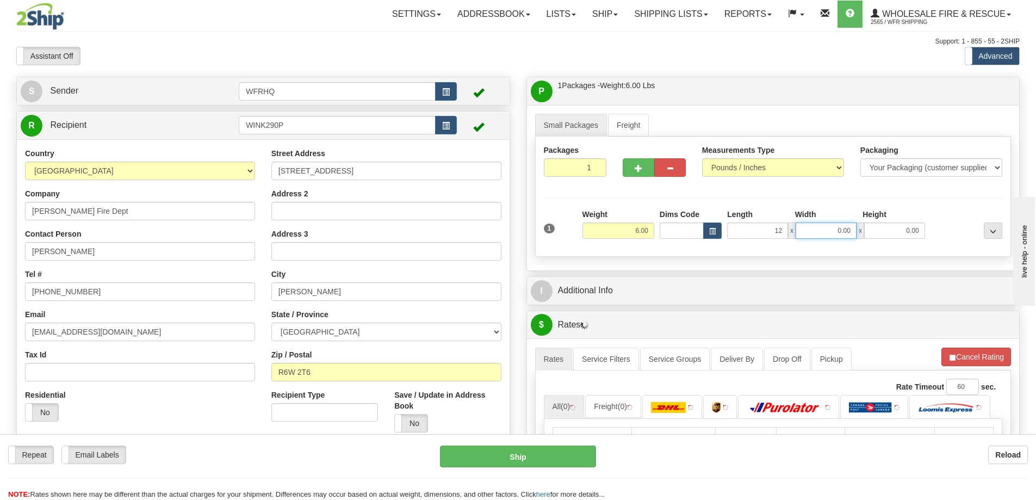
type input "12.00"
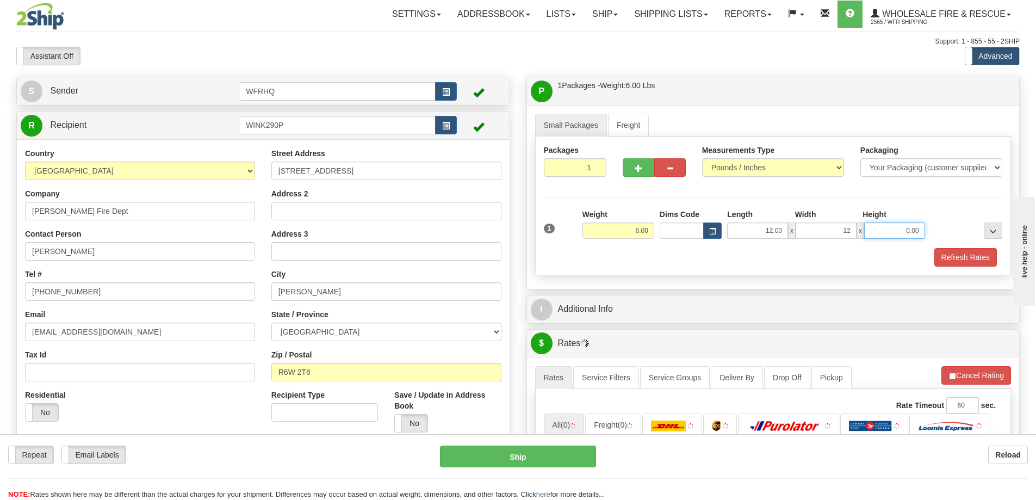
type input "12.00"
click at [982, 265] on button "Refresh Rates" at bounding box center [965, 257] width 63 height 18
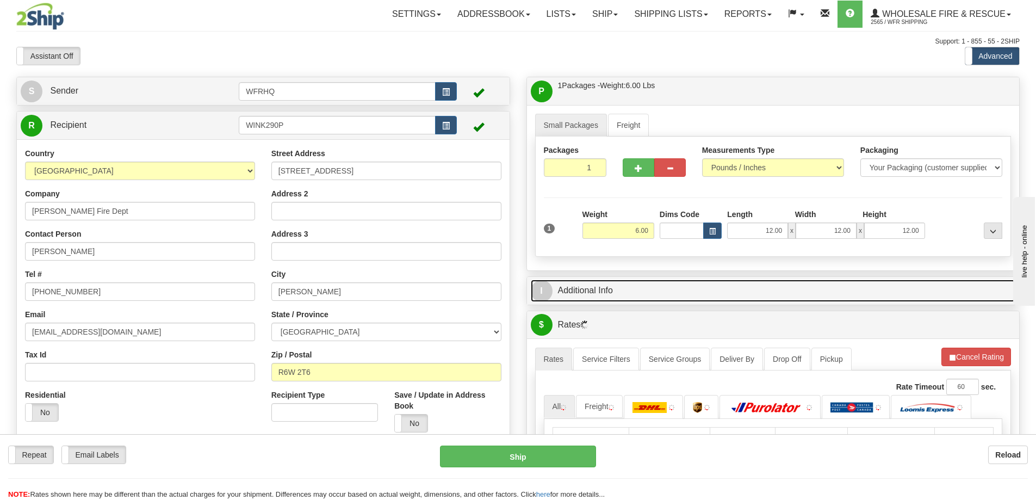
click at [684, 295] on link "I Additional Info" at bounding box center [773, 291] width 485 height 22
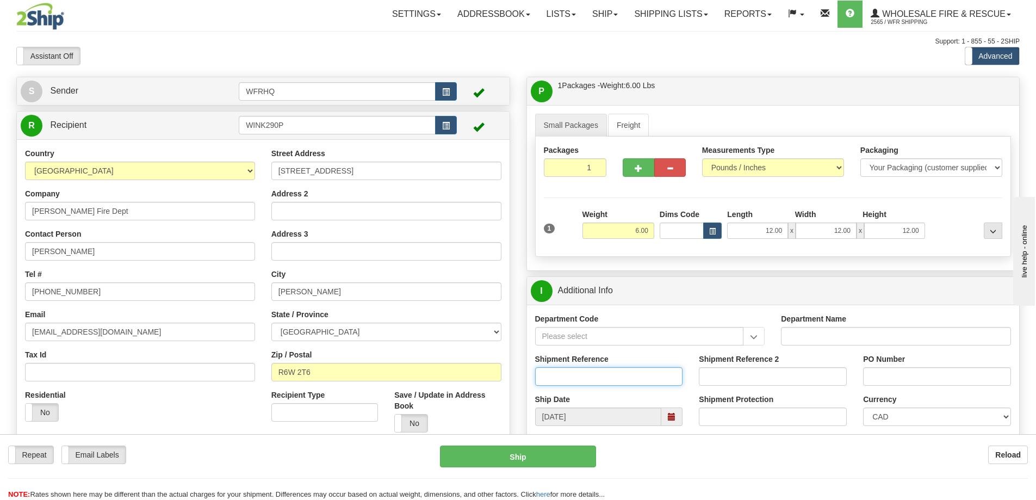
click at [580, 380] on input "Shipment Reference" at bounding box center [609, 376] width 148 height 18
type input "S46903-31048"
type input "Fire"
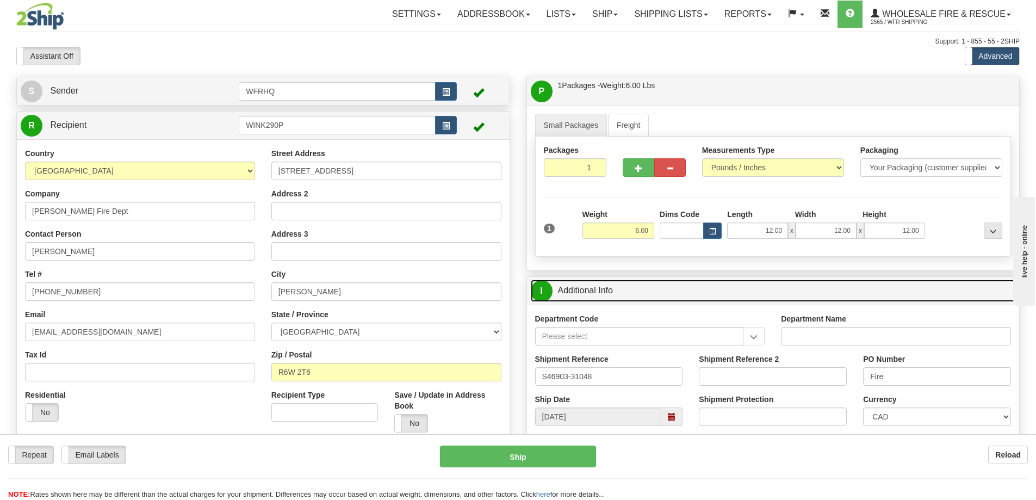
drag, startPoint x: 729, startPoint y: 286, endPoint x: 731, endPoint y: 280, distance: 6.6
click at [729, 285] on link "I Additional Info" at bounding box center [773, 291] width 485 height 22
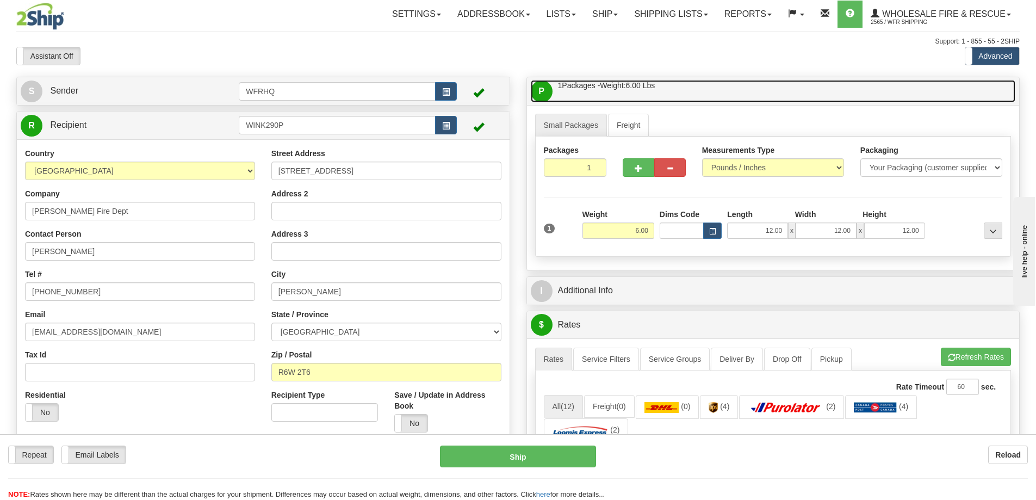
click at [722, 94] on link "P Packages / Skids 1 Packages - Weight: 6.00 Lbs 1 Skids - Weight: NaN Lbs" at bounding box center [773, 91] width 485 height 22
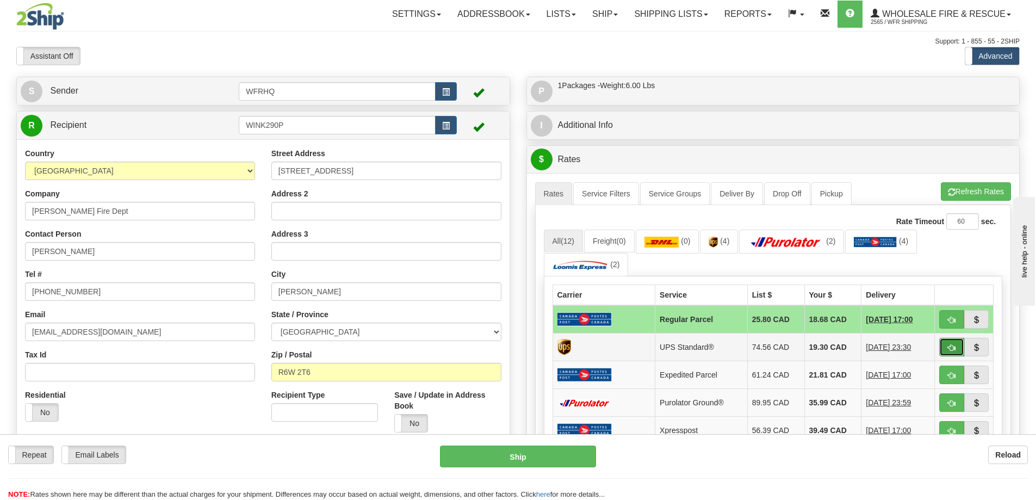
click at [954, 348] on span "button" at bounding box center [952, 347] width 8 height 7
type input "11"
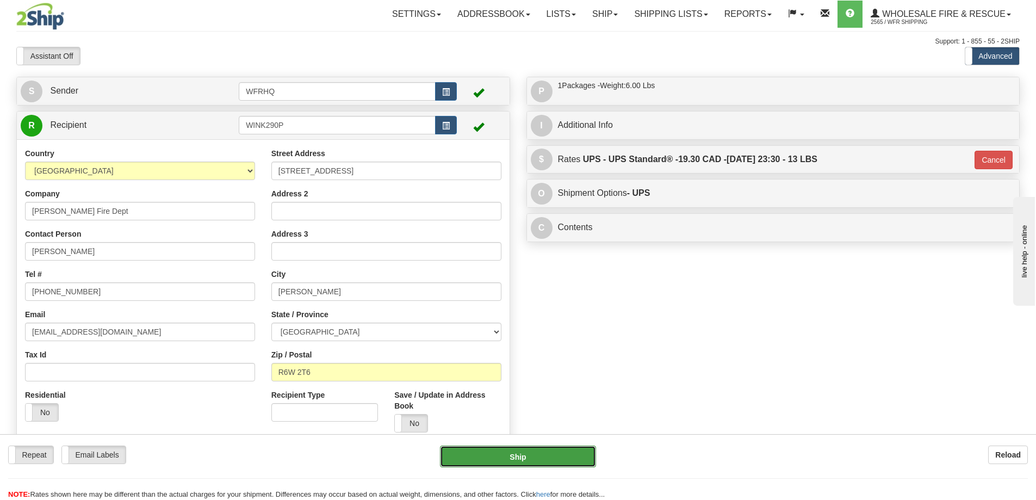
click at [492, 457] on button "Ship" at bounding box center [518, 456] width 156 height 22
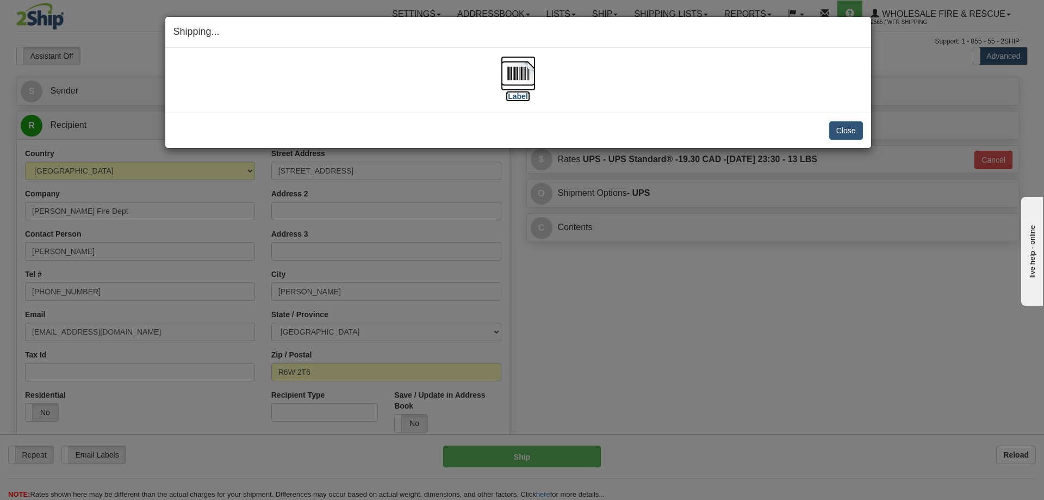
click at [520, 73] on img at bounding box center [518, 73] width 35 height 35
click at [874, 128] on div "Shipping... Your SHIPMENT will EXPIRE in [Label] IMPORTANT NOTICE Embassy / Con…" at bounding box center [522, 250] width 1044 height 500
click at [856, 131] on button "Close" at bounding box center [846, 130] width 34 height 18
